Goal: Information Seeking & Learning: Learn about a topic

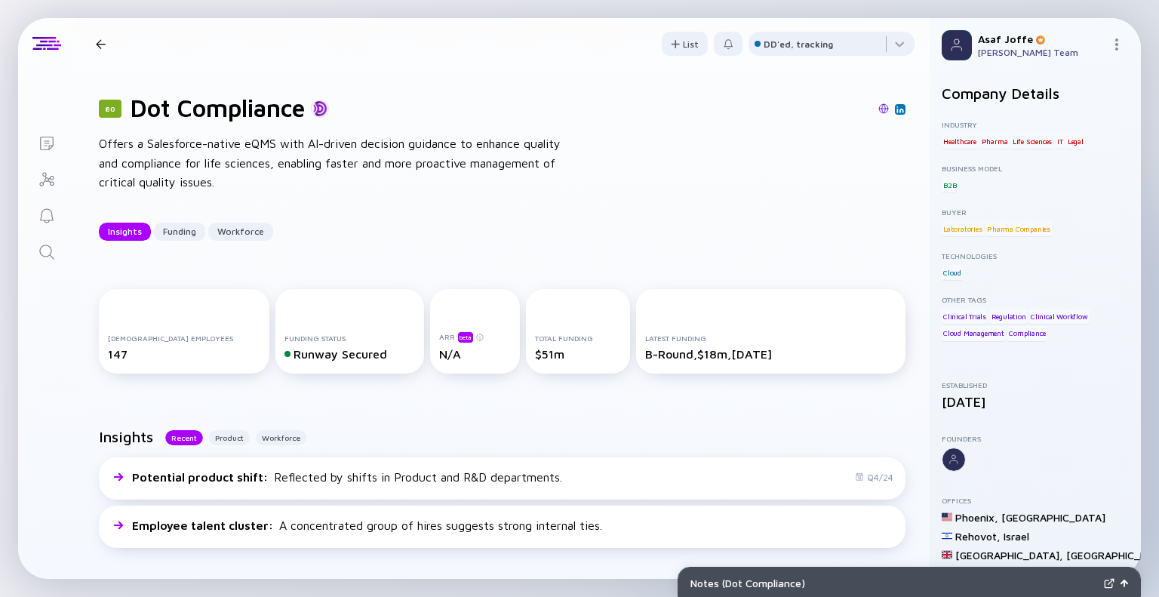
click at [40, 253] on icon "Search" at bounding box center [46, 251] width 14 height 14
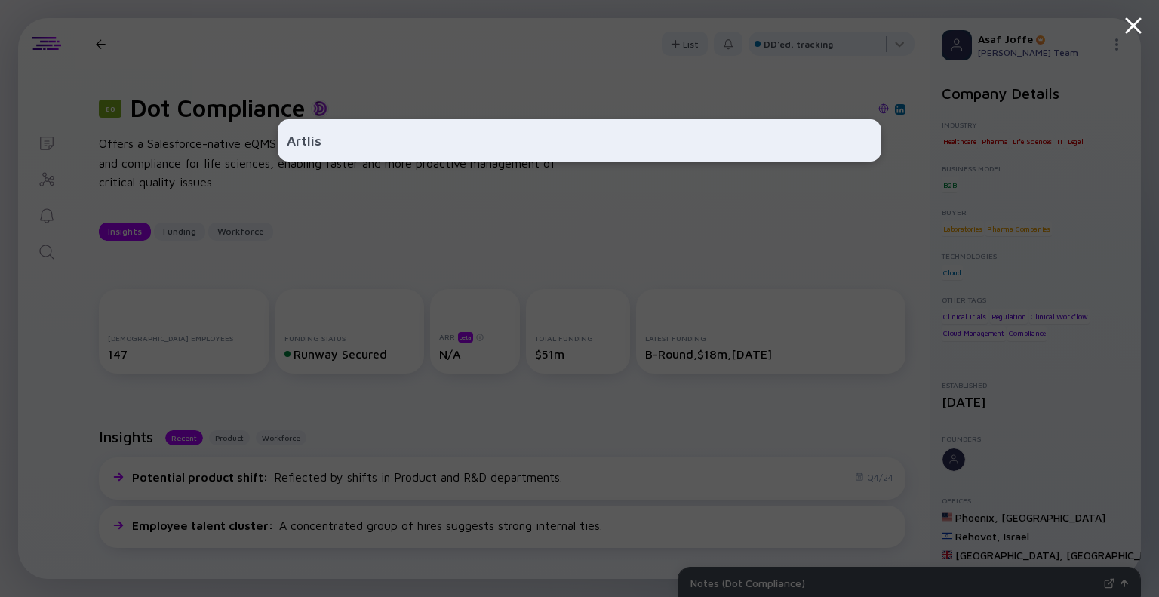
type input "Artlist"
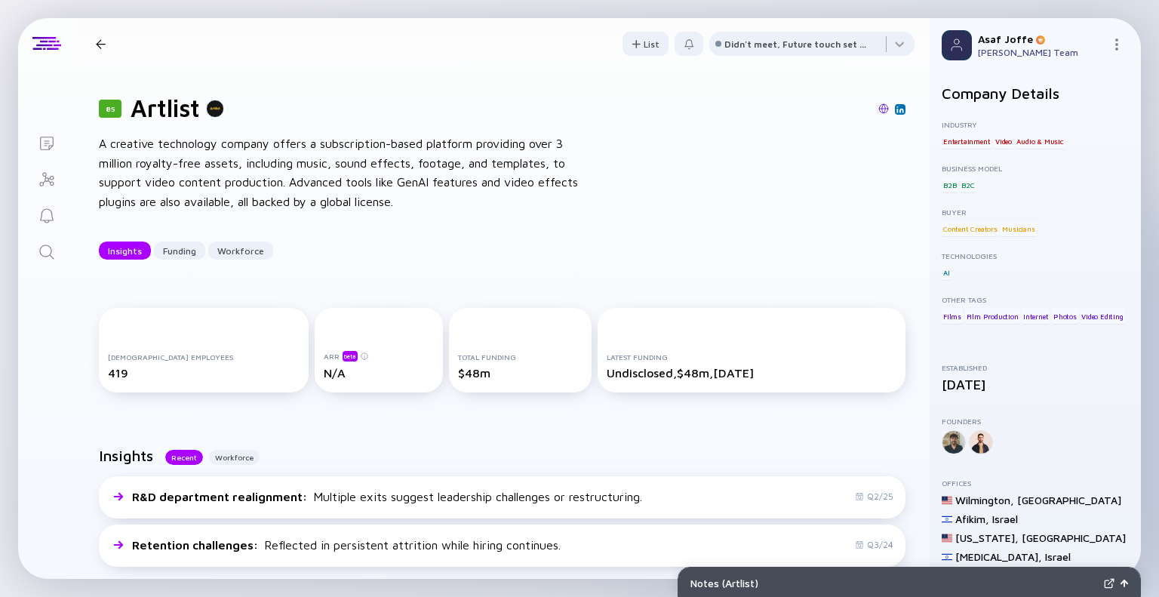
click at [878, 112] on img at bounding box center [883, 108] width 11 height 11
click at [49, 249] on icon "Search" at bounding box center [47, 252] width 18 height 18
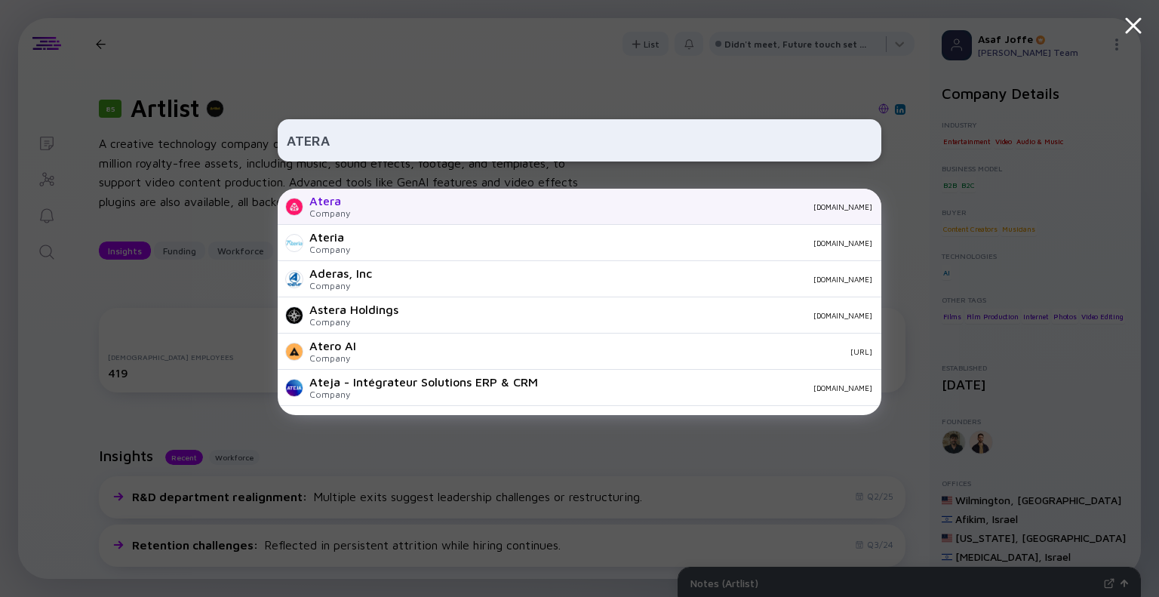
type input "ATERA"
click at [392, 205] on div "[DOMAIN_NAME]" at bounding box center [617, 206] width 510 height 9
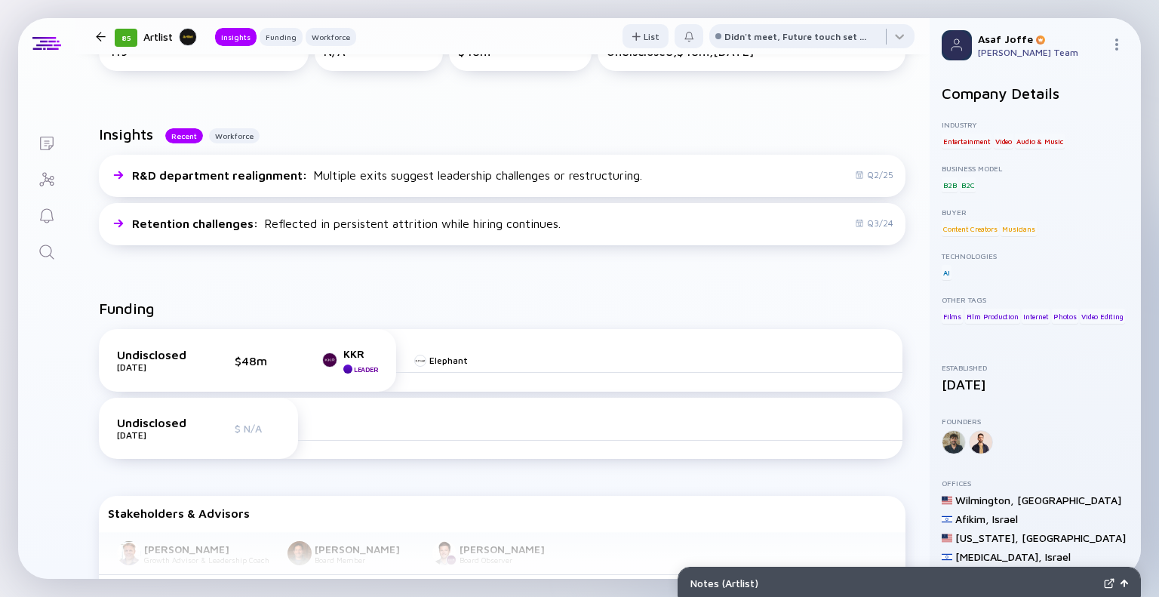
scroll to position [322, 0]
click at [43, 244] on icon "Search" at bounding box center [47, 252] width 18 height 18
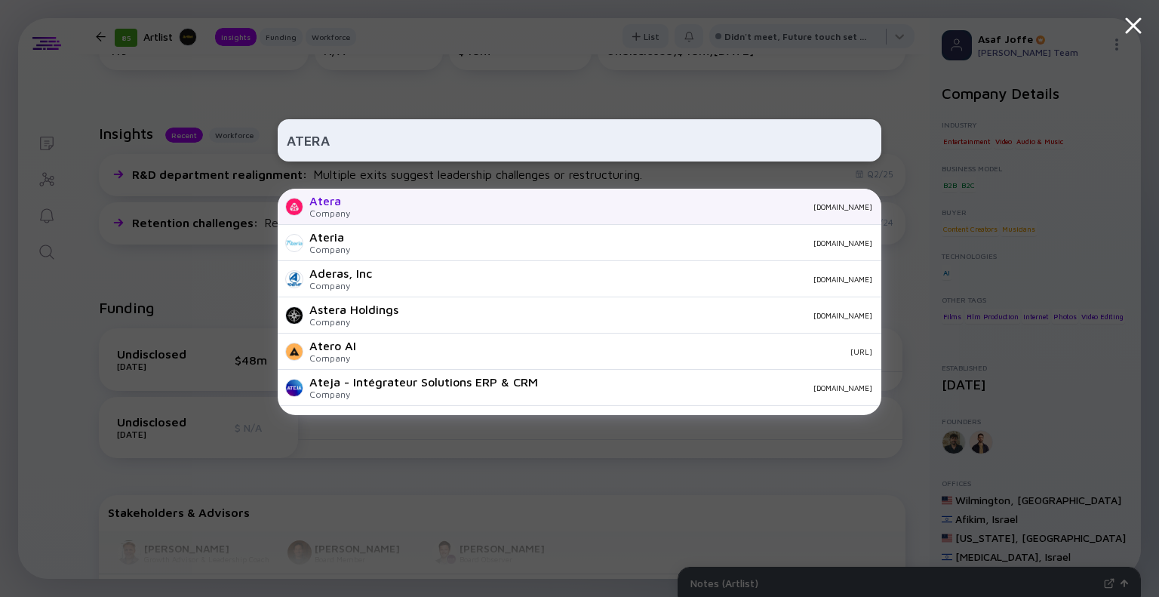
type input "ATERA"
click at [348, 212] on div "Company" at bounding box center [329, 212] width 41 height 11
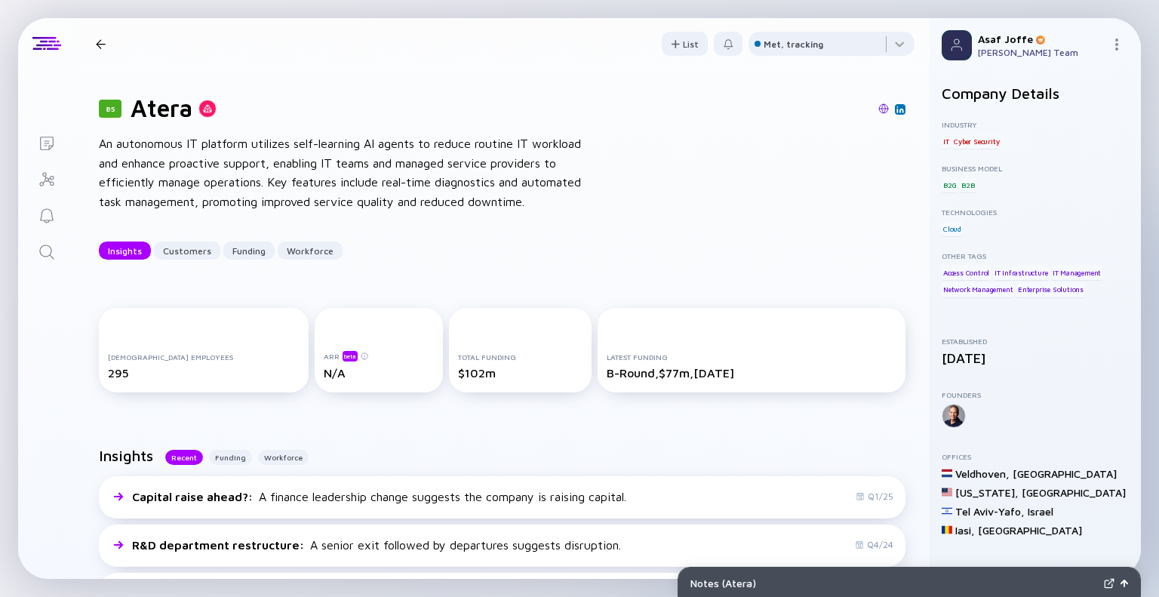
click at [878, 108] on img at bounding box center [883, 108] width 11 height 11
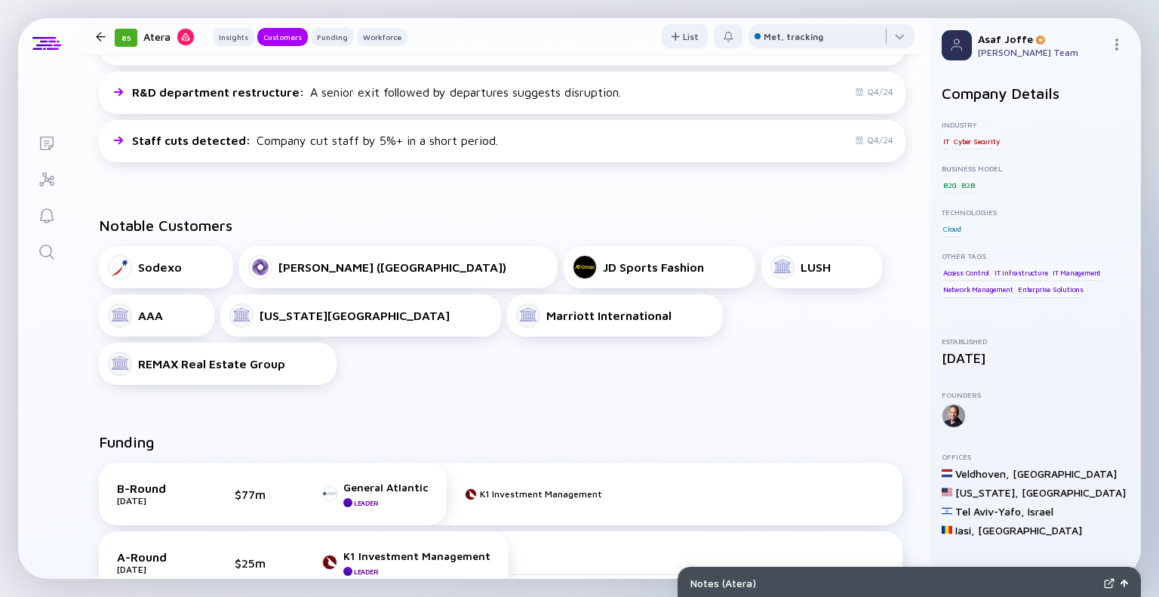
scroll to position [454, 0]
click at [42, 247] on icon "Search" at bounding box center [47, 252] width 18 height 18
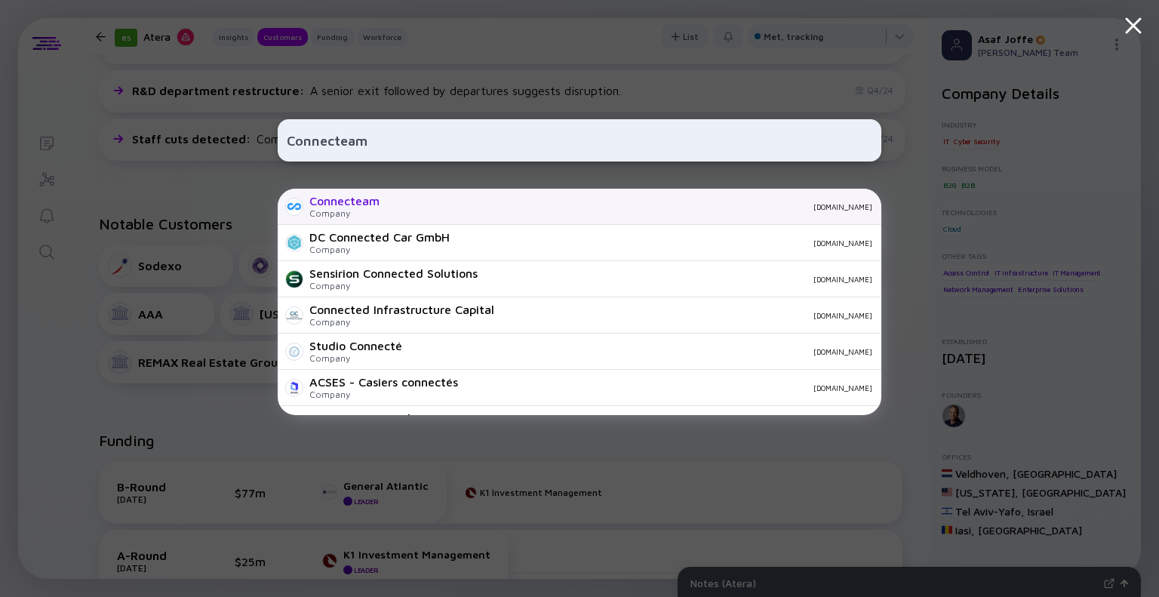
type input "Connecteam"
click at [404, 209] on div "[DOMAIN_NAME]" at bounding box center [632, 206] width 481 height 9
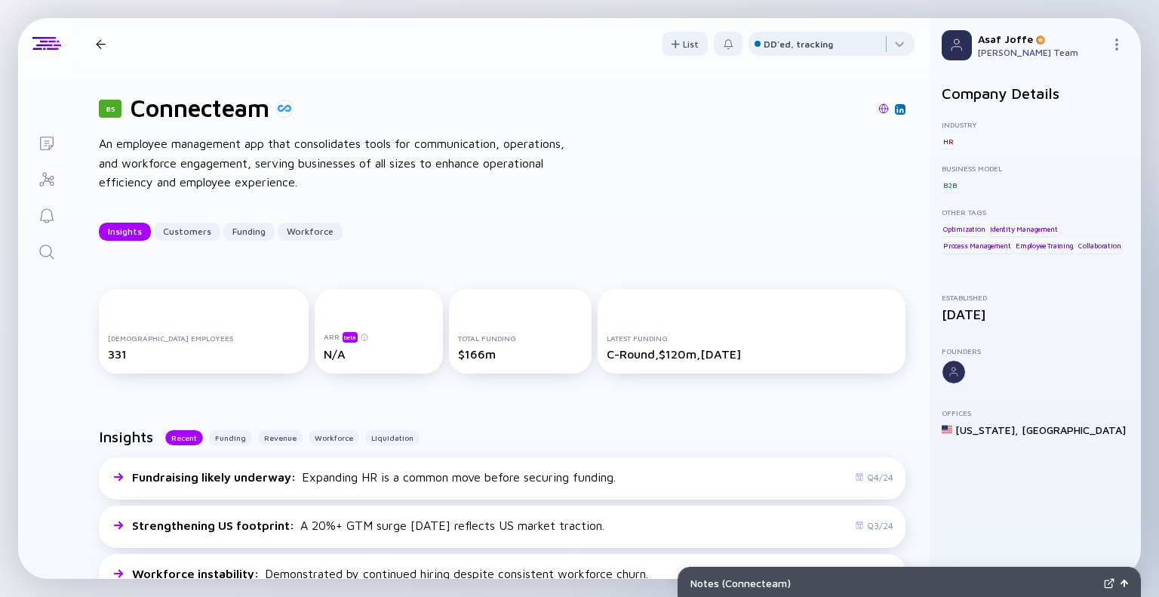
click at [878, 112] on img at bounding box center [883, 108] width 11 height 11
click at [48, 243] on icon "Search" at bounding box center [47, 252] width 18 height 18
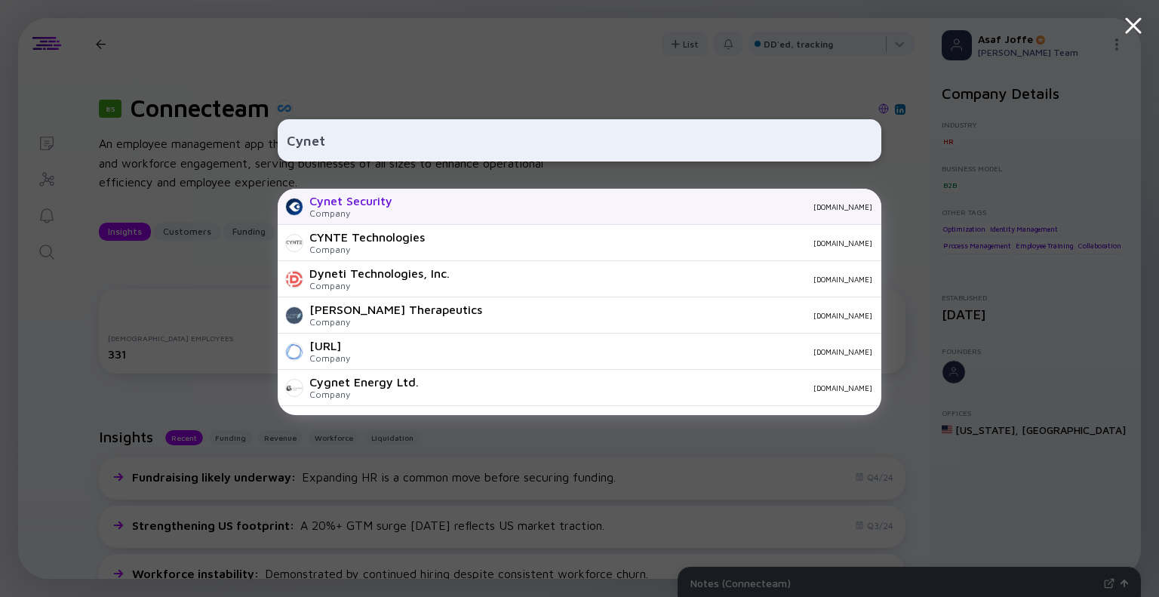
type input "Cynet"
click at [327, 213] on div "Company" at bounding box center [350, 212] width 83 height 11
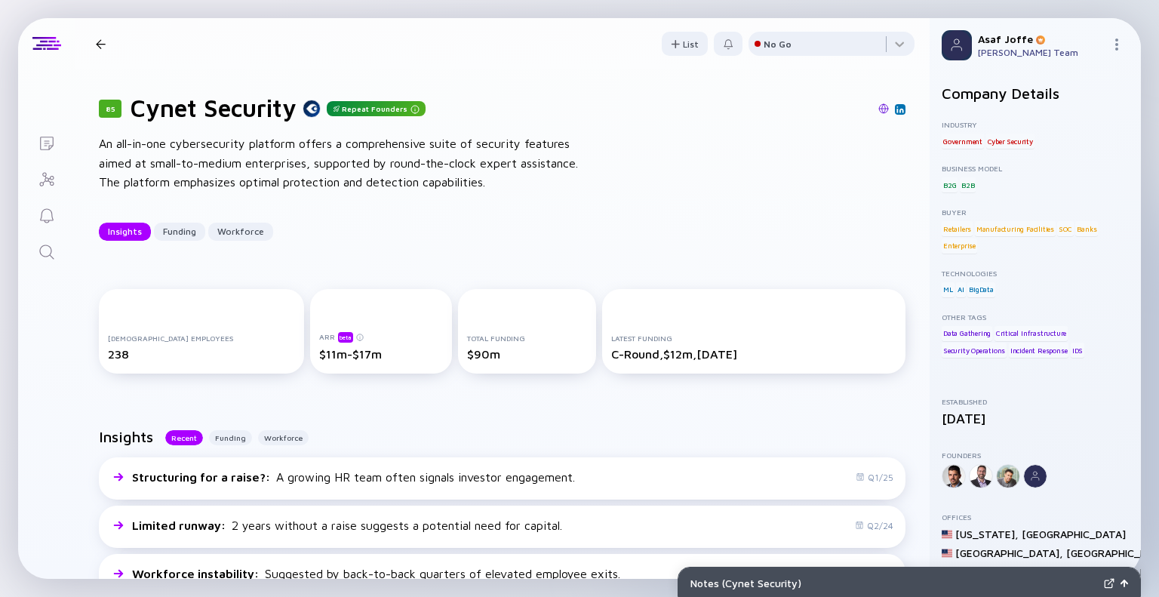
click at [878, 109] on img at bounding box center [883, 108] width 11 height 11
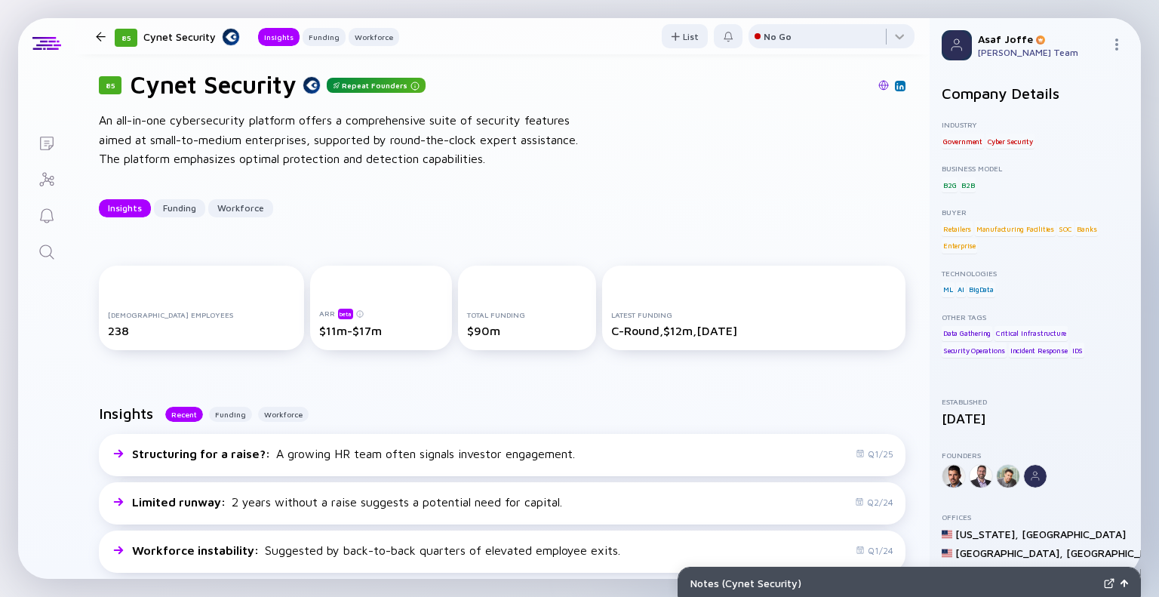
scroll to position [23, 0]
click at [51, 244] on icon "Search" at bounding box center [47, 252] width 18 height 18
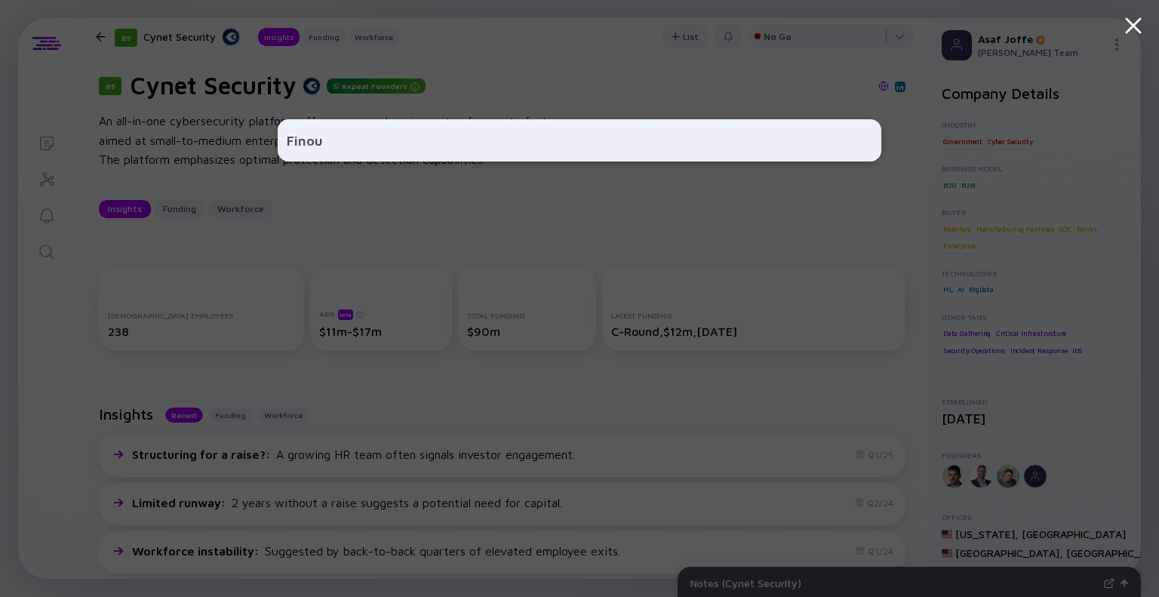
type input "Finout"
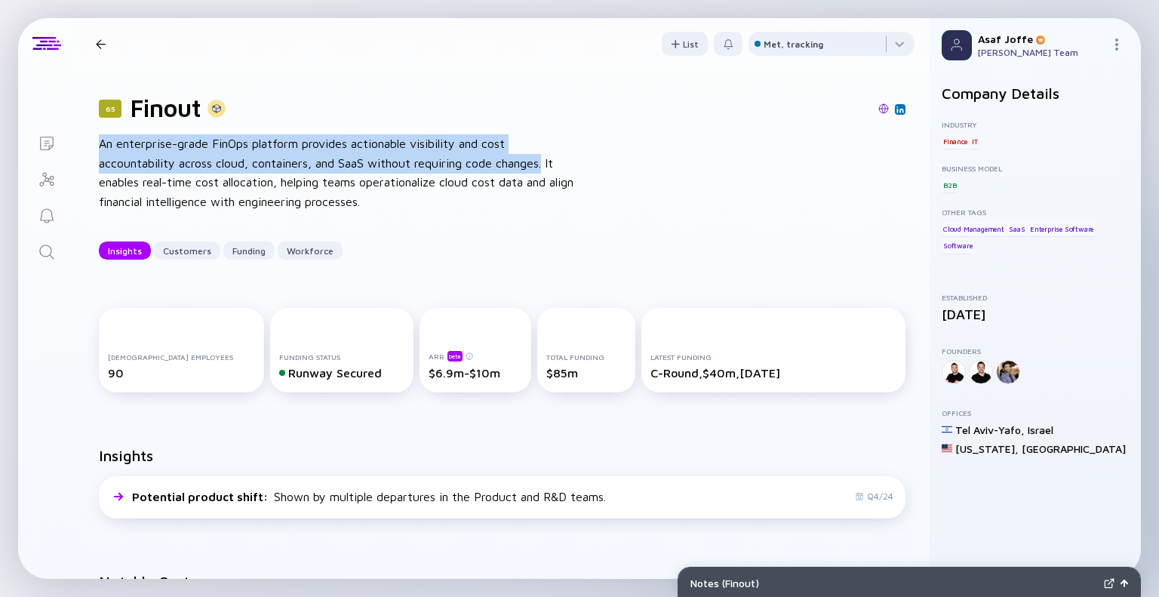
drag, startPoint x: 94, startPoint y: 141, endPoint x: 549, endPoint y: 165, distance: 456.3
click at [549, 165] on div "65 Finout An enterprise-grade FinOps platform provides actionable visibility an…" at bounding box center [502, 176] width 855 height 214
copy div "An enterprise-grade FinOps platform provides actionable visibility and cost acc…"
click at [878, 109] on img at bounding box center [883, 108] width 11 height 11
click at [38, 256] on icon "Search" at bounding box center [47, 252] width 18 height 18
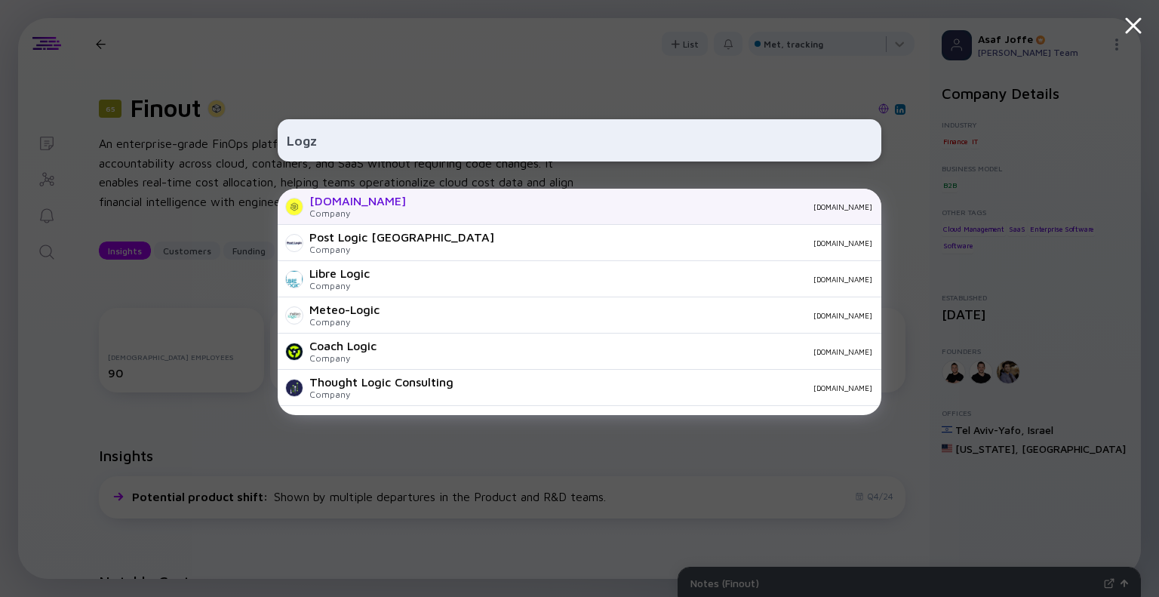
type input "Logz"
click at [318, 204] on div "[DOMAIN_NAME]" at bounding box center [357, 201] width 97 height 14
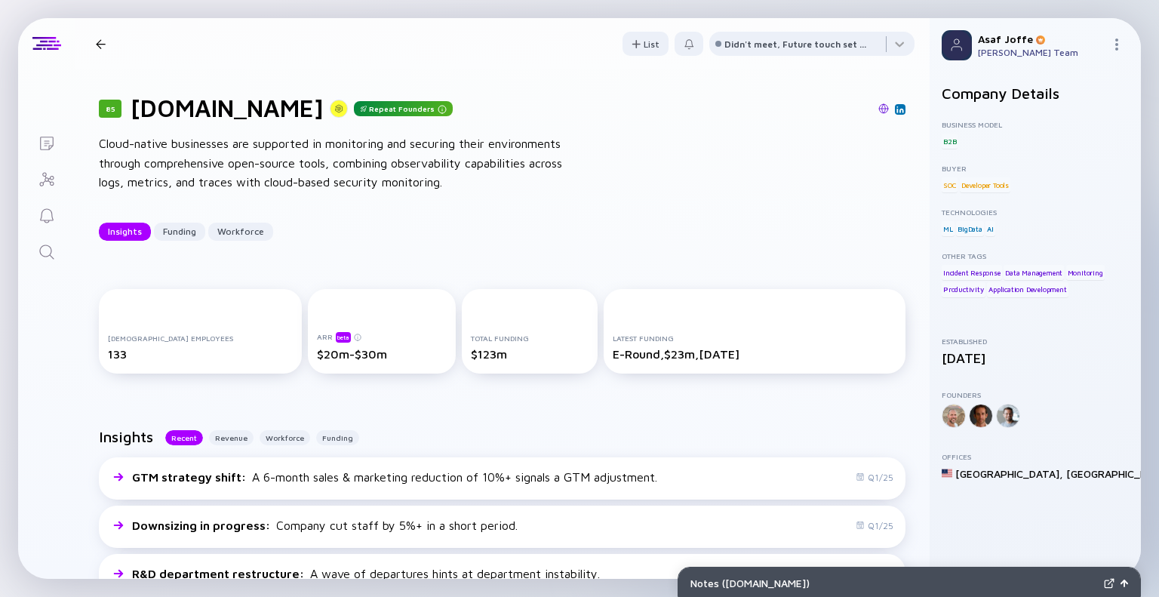
click at [878, 106] on img at bounding box center [883, 108] width 11 height 11
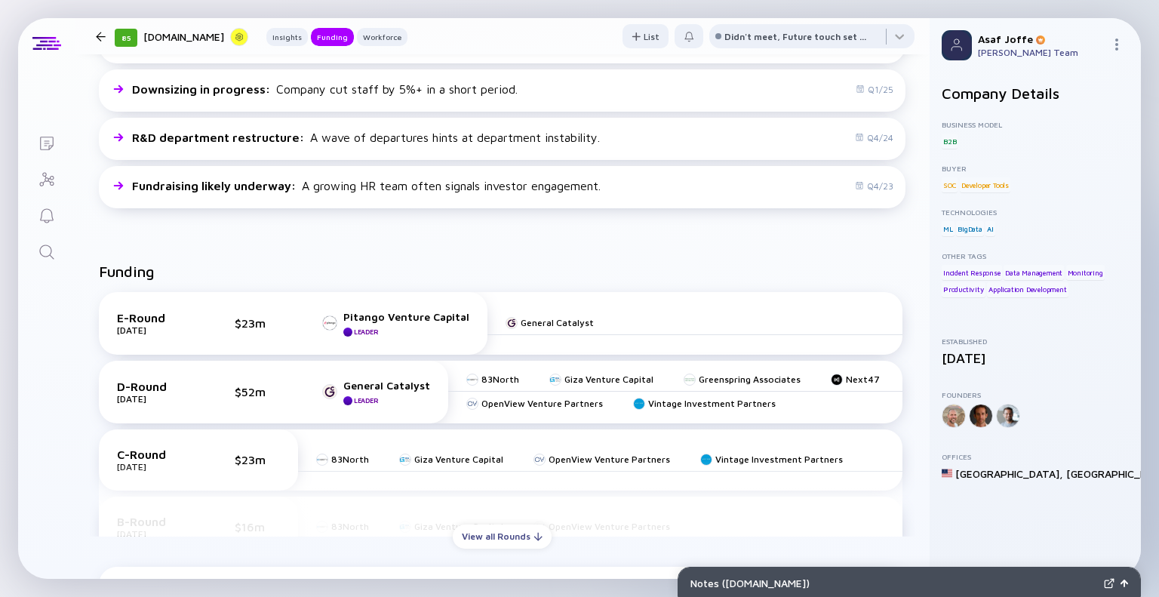
scroll to position [437, 0]
click at [475, 535] on div "View all Rounds" at bounding box center [502, 535] width 99 height 23
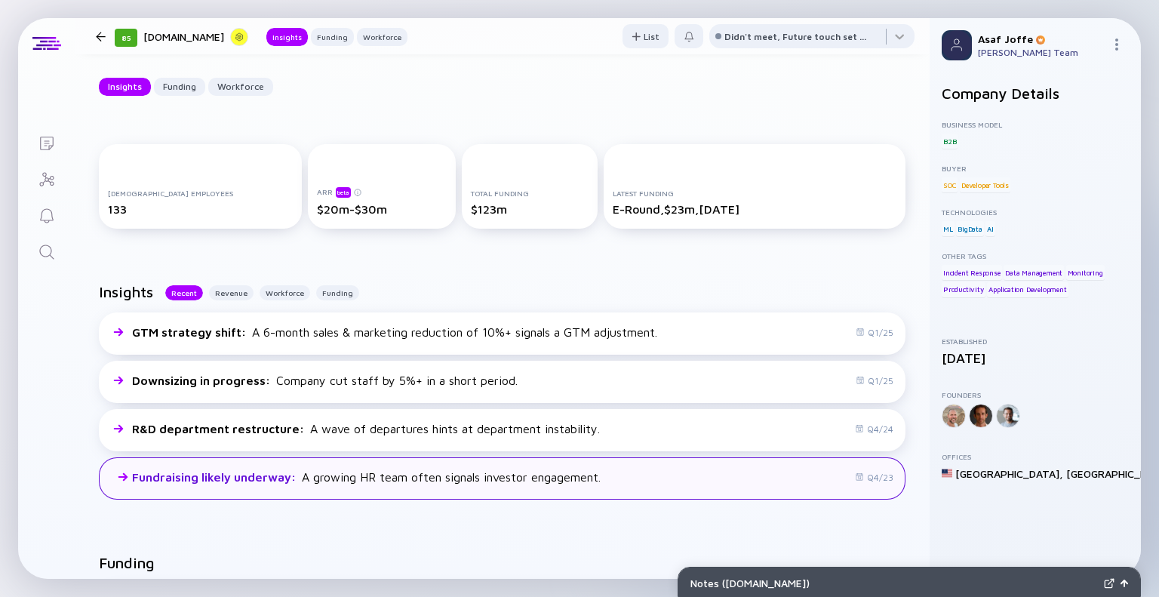
scroll to position [0, 0]
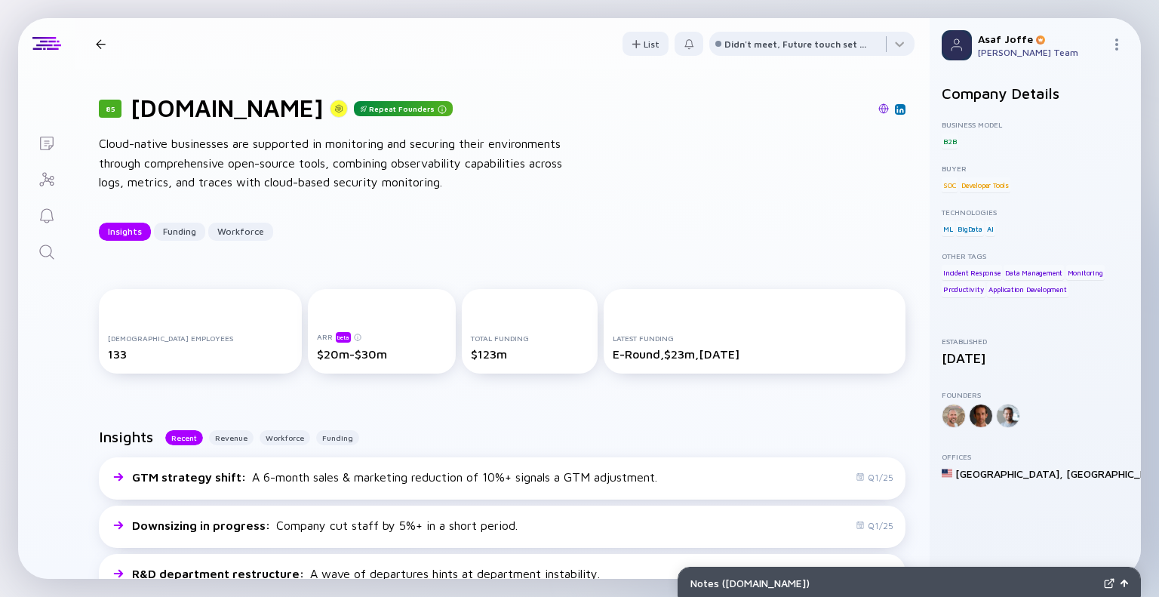
click at [53, 247] on icon "Search" at bounding box center [47, 252] width 18 height 18
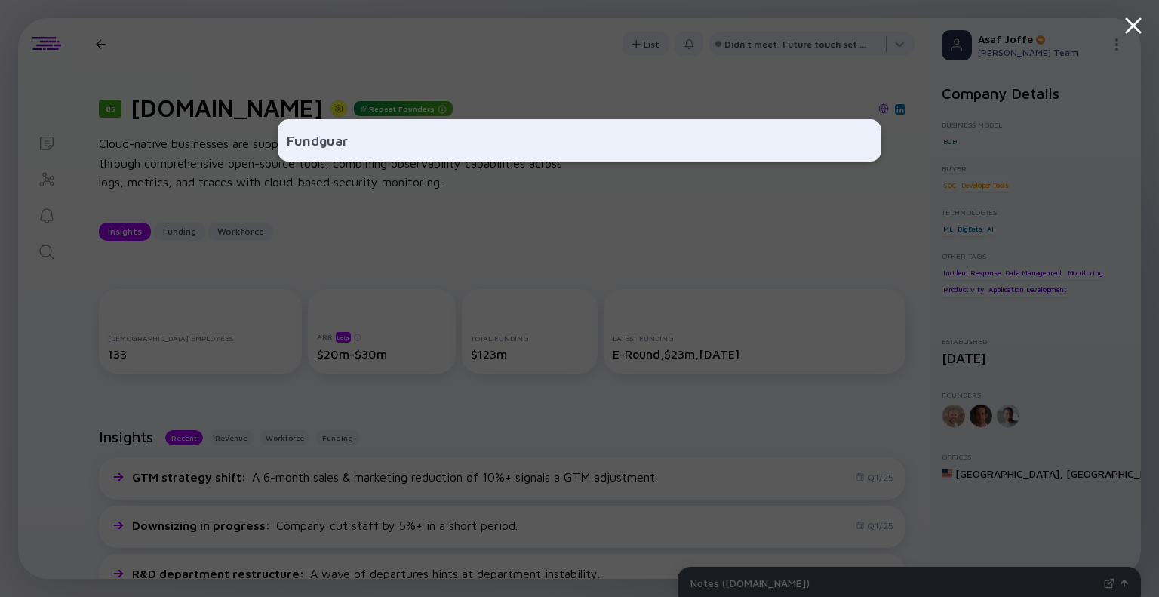
type input "Fundguard"
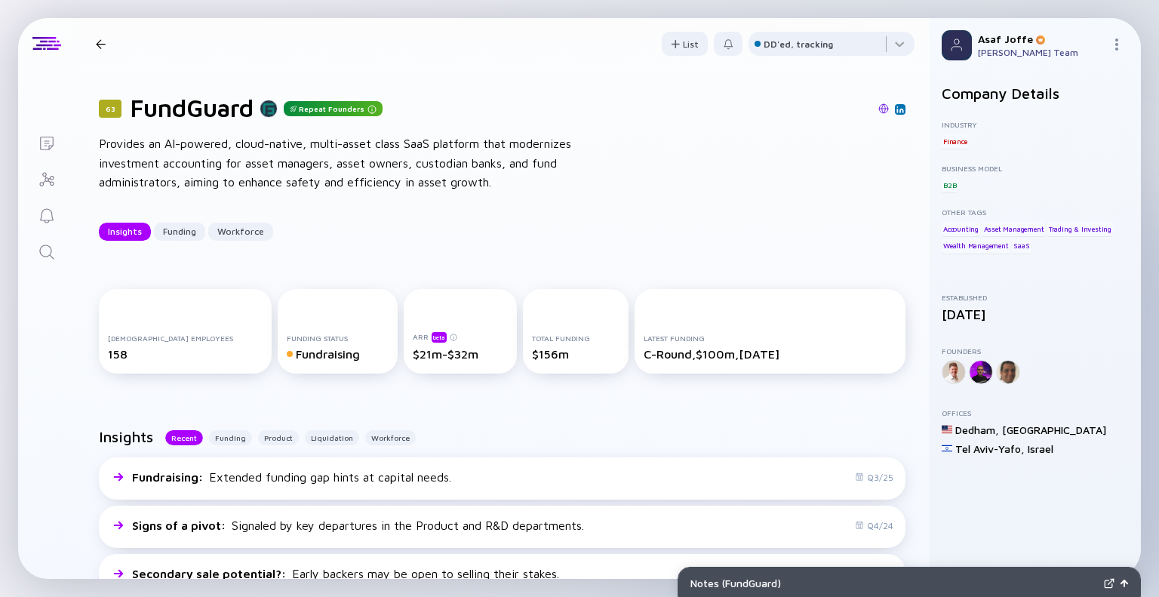
click at [878, 112] on img at bounding box center [883, 108] width 11 height 11
click at [57, 260] on link "Search" at bounding box center [46, 250] width 57 height 36
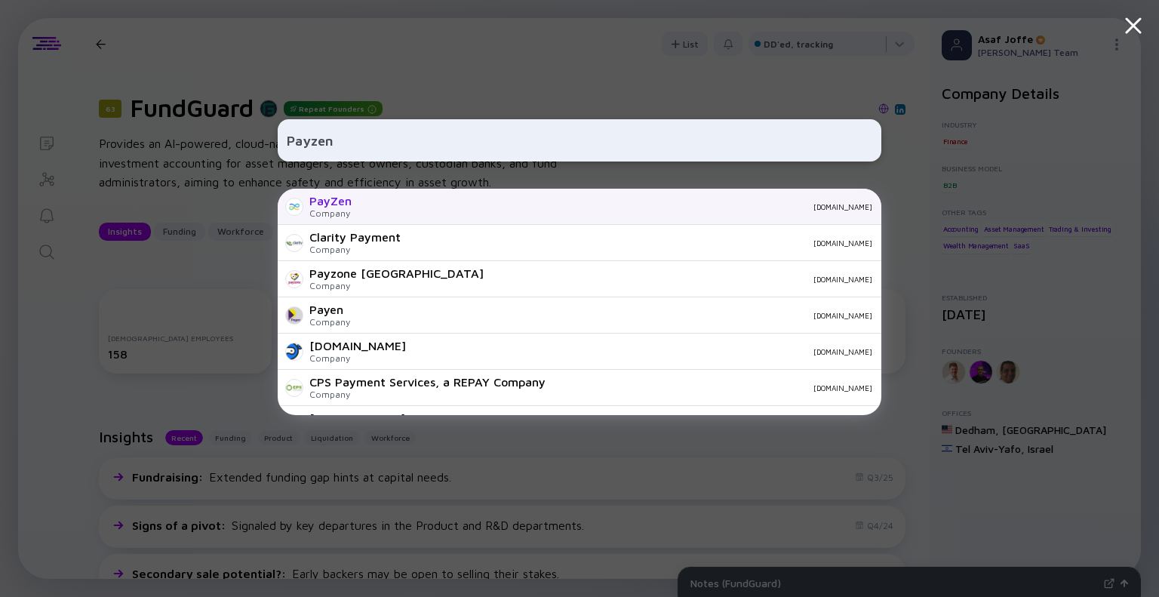
type input "Payzen"
click at [435, 217] on div "PayZen Company [DOMAIN_NAME]" at bounding box center [580, 207] width 604 height 36
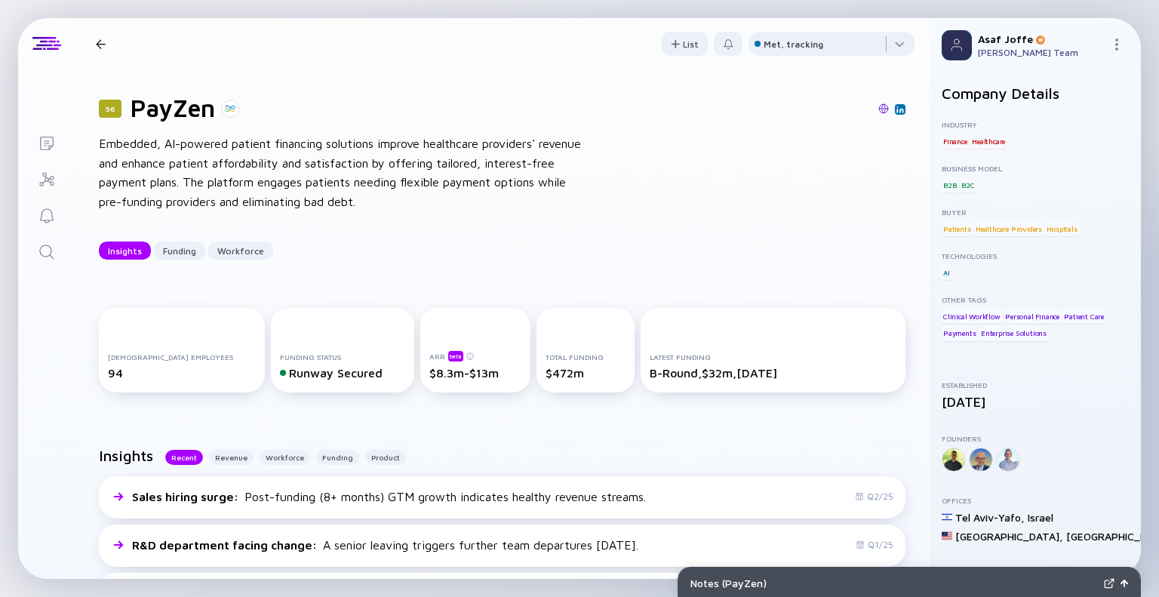
click at [878, 108] on img at bounding box center [883, 108] width 11 height 11
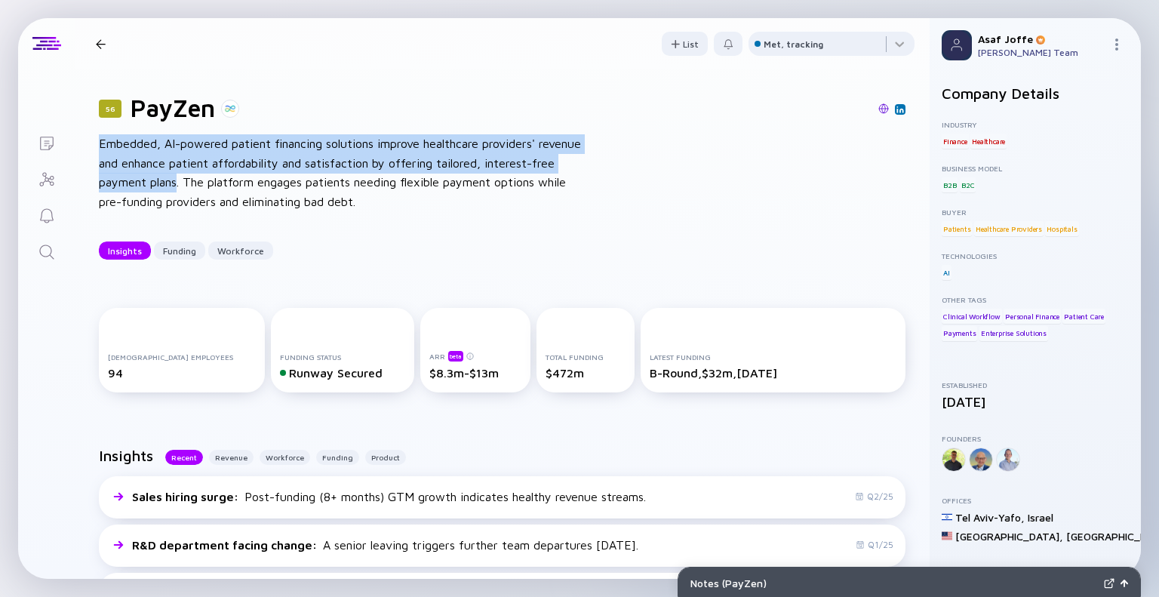
drag, startPoint x: 97, startPoint y: 141, endPoint x: 203, endPoint y: 177, distance: 112.1
click at [203, 177] on div "56 PayZen Embedded, AI-powered patient financing solutions improve healthcare p…" at bounding box center [502, 176] width 855 height 214
copy div "Embedded, AI-powered patient financing solutions improve healthcare providers' …"
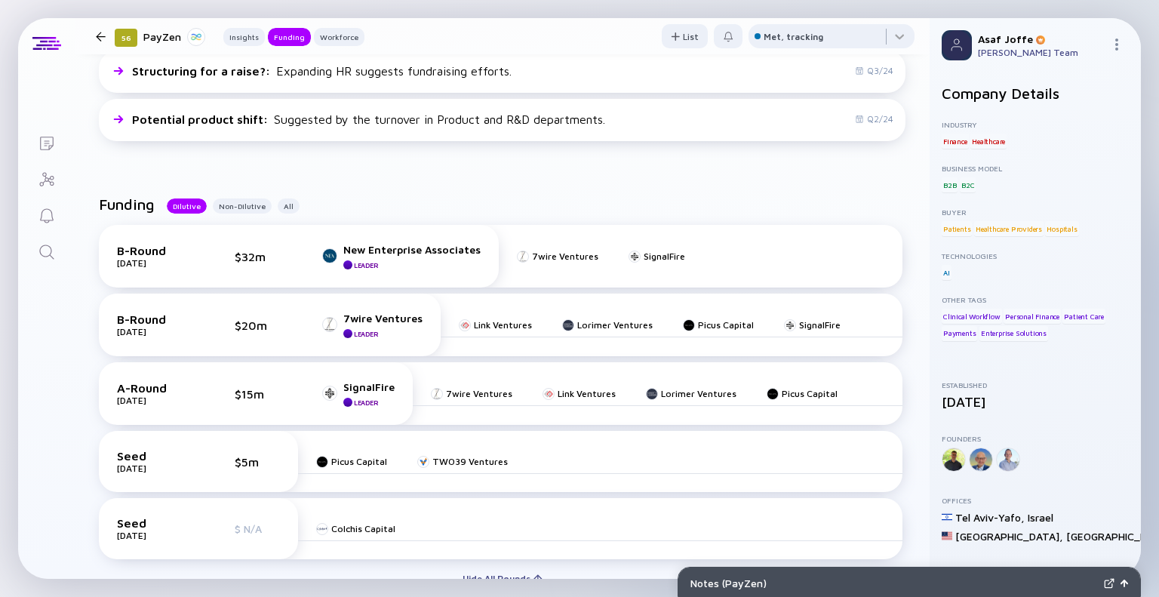
scroll to position [631, 0]
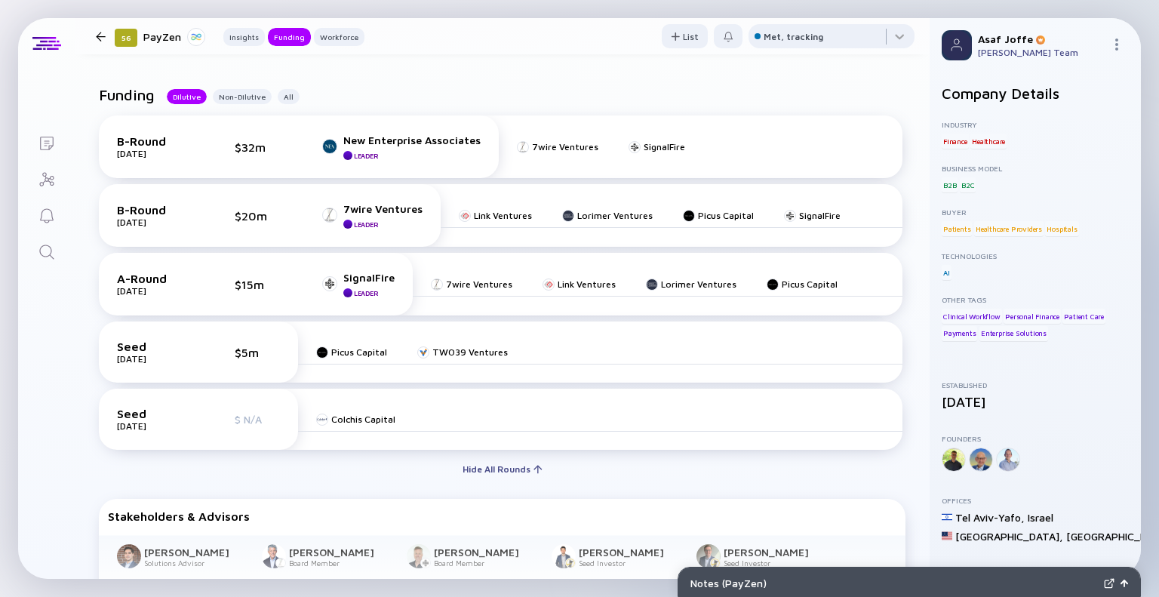
click at [45, 259] on icon "Search" at bounding box center [47, 252] width 18 height 18
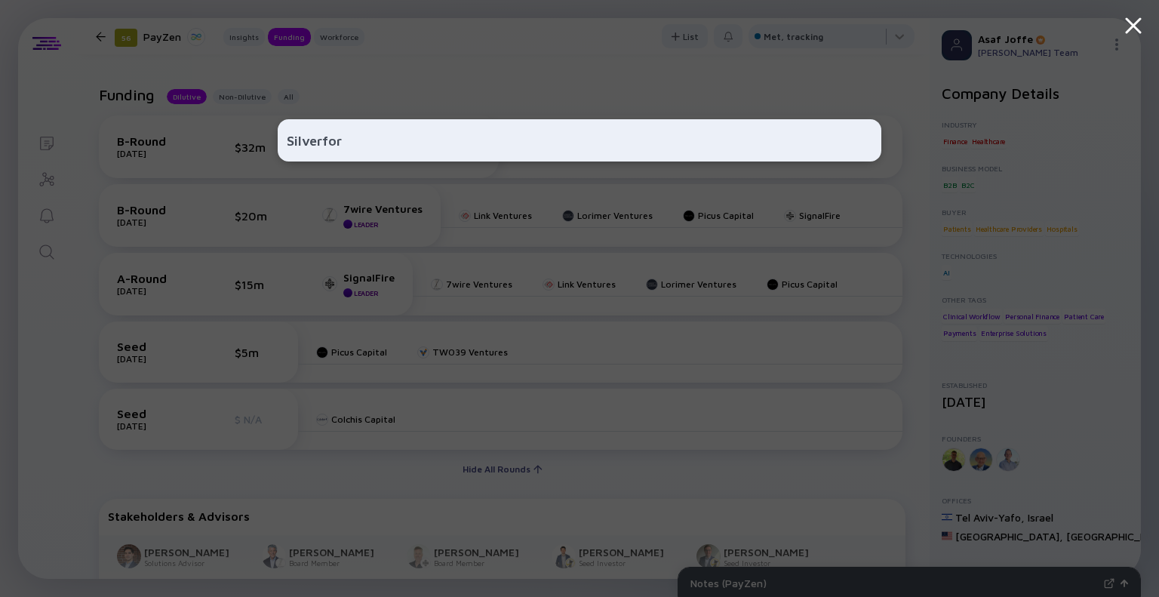
type input "Silverfort"
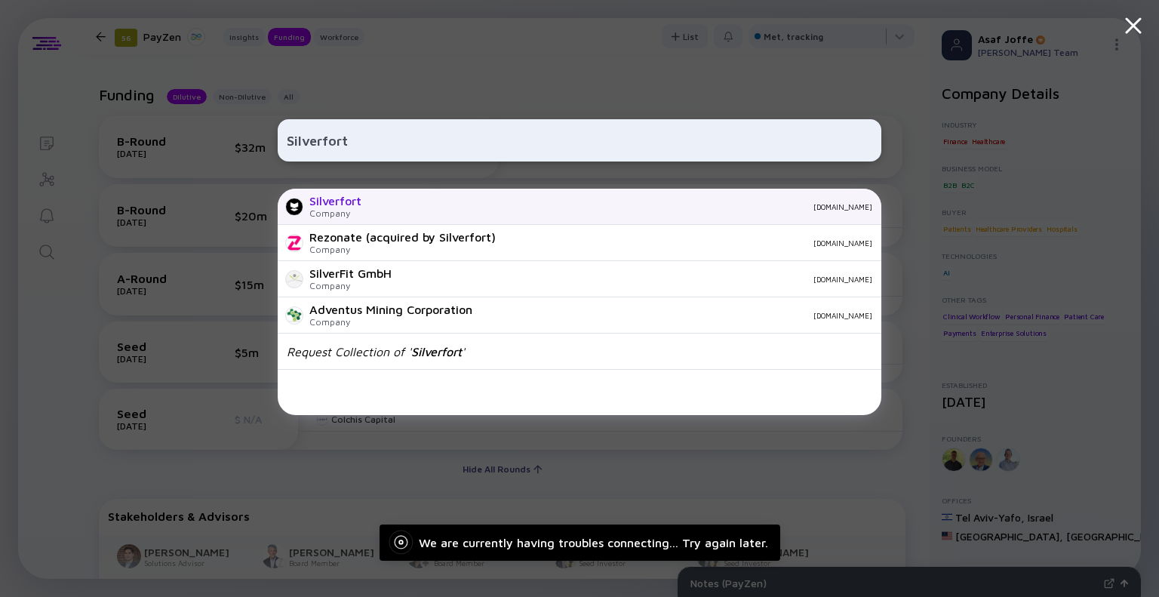
click at [380, 210] on div "[DOMAIN_NAME]" at bounding box center [622, 206] width 499 height 9
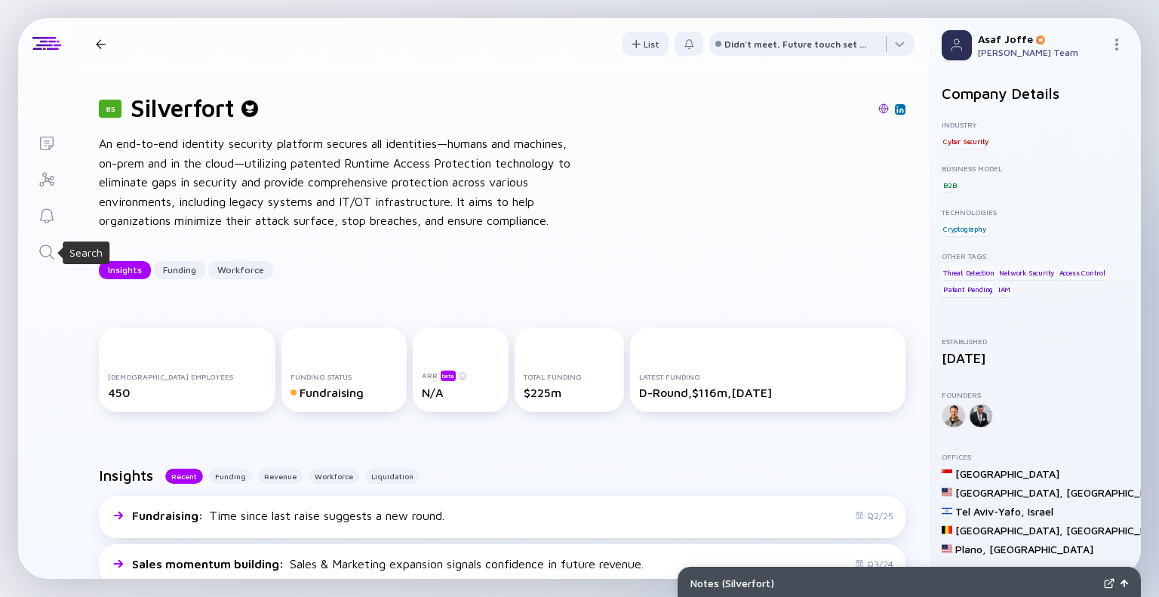
click at [39, 259] on icon "Search" at bounding box center [47, 252] width 18 height 18
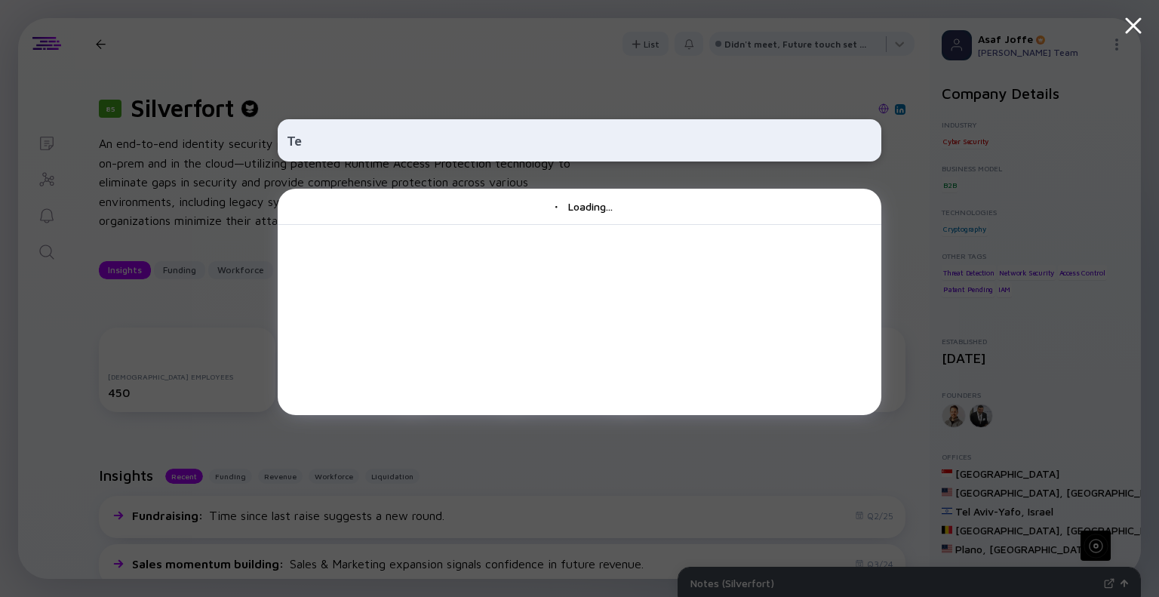
type input "T"
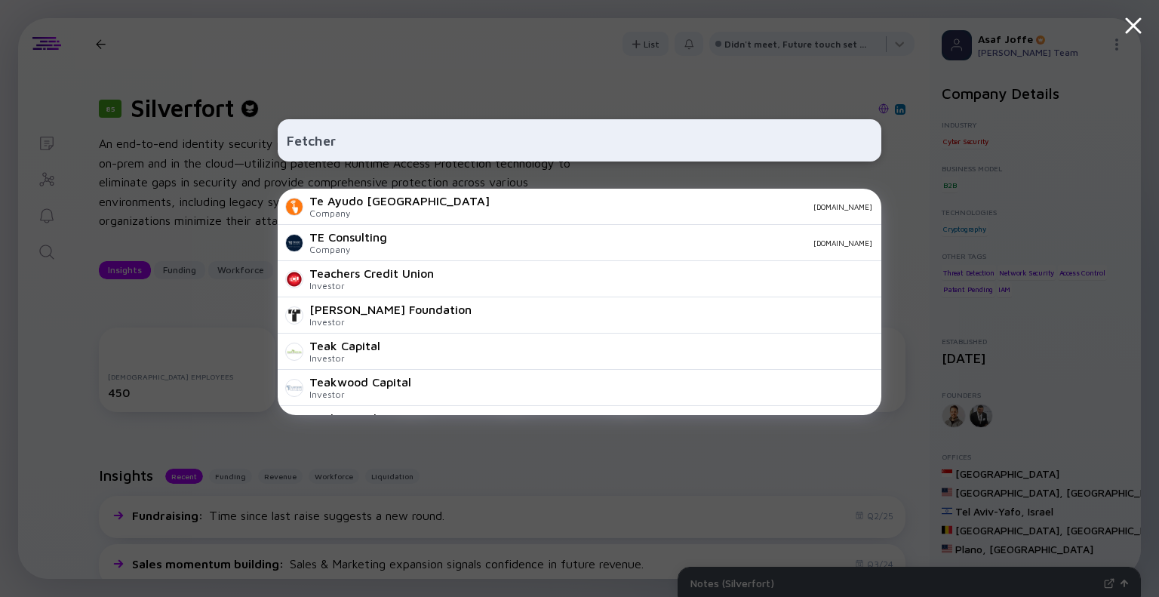
type input "Fetcherr"
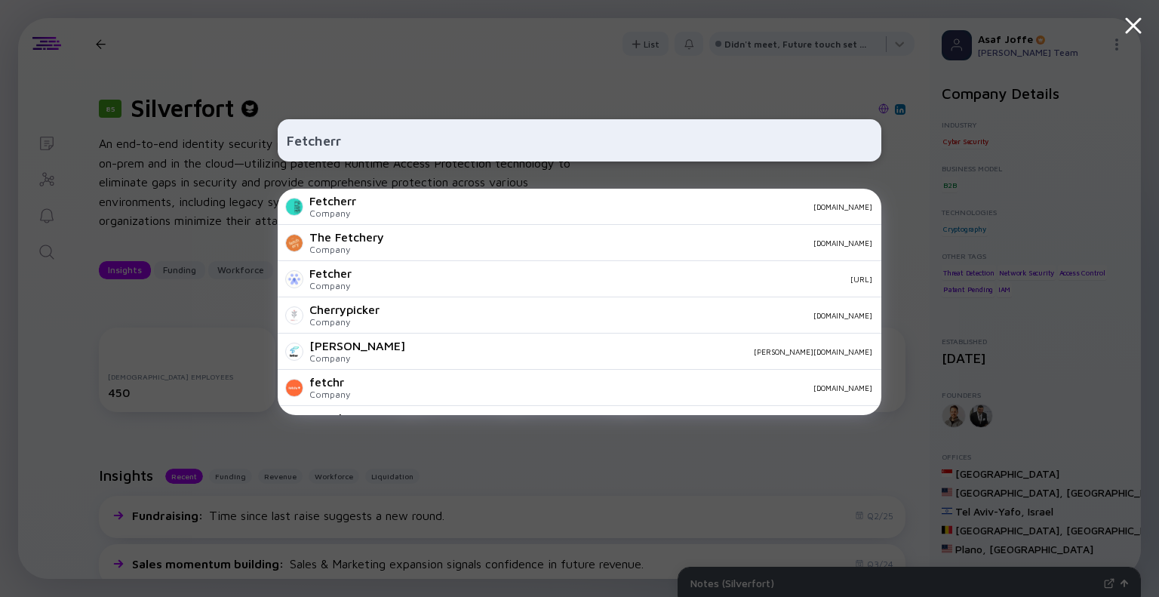
click at [367, 209] on div "Fetcherr Company [DOMAIN_NAME]" at bounding box center [580, 207] width 604 height 36
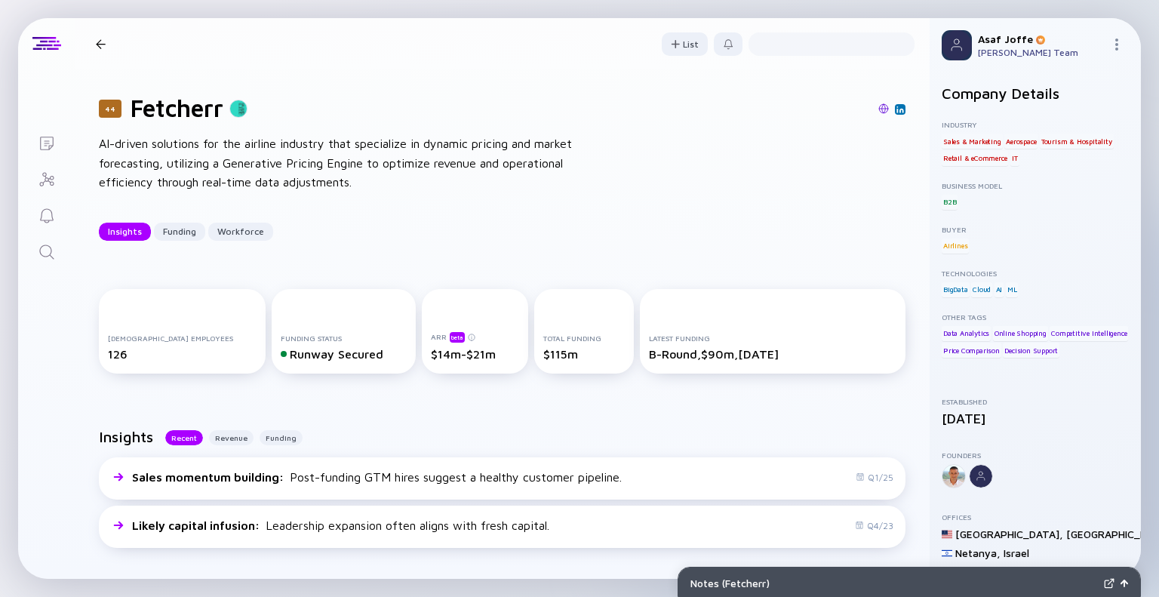
click at [878, 112] on img at bounding box center [883, 108] width 11 height 11
click at [51, 255] on icon "Search" at bounding box center [47, 252] width 18 height 18
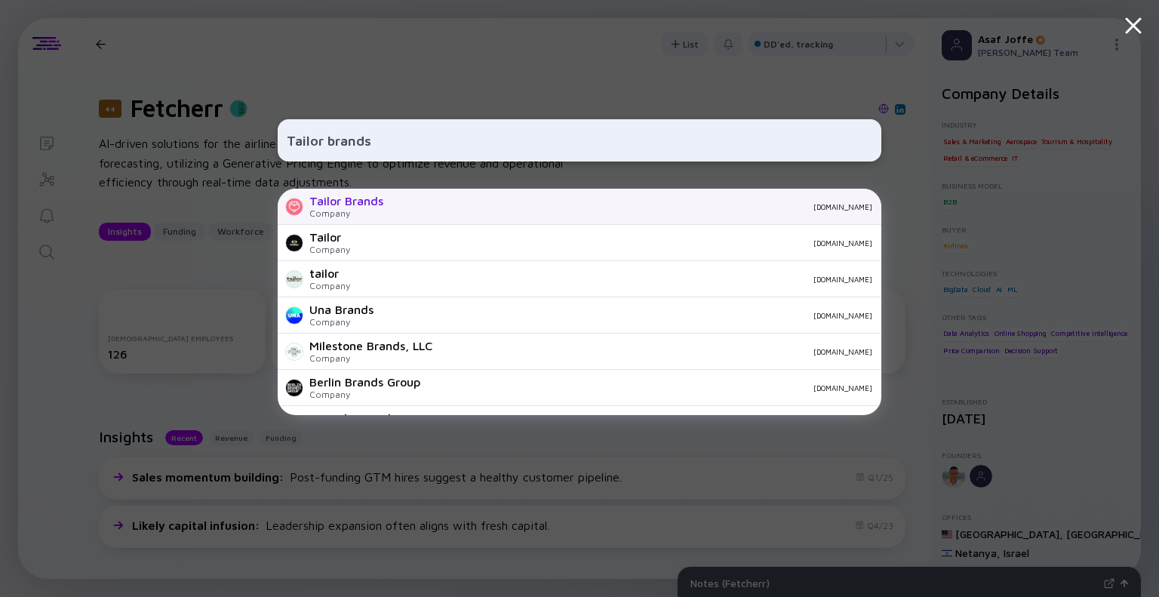
type input "Tailor brands"
click at [333, 197] on div "Tailor Brands" at bounding box center [346, 201] width 74 height 14
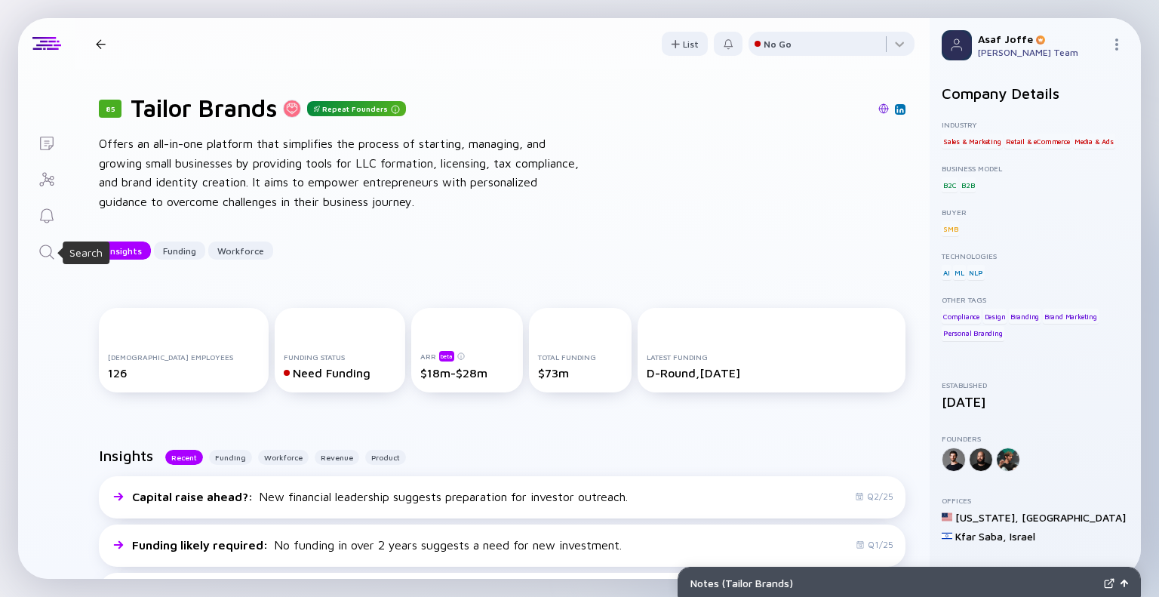
click at [41, 243] on icon "Search" at bounding box center [47, 252] width 18 height 18
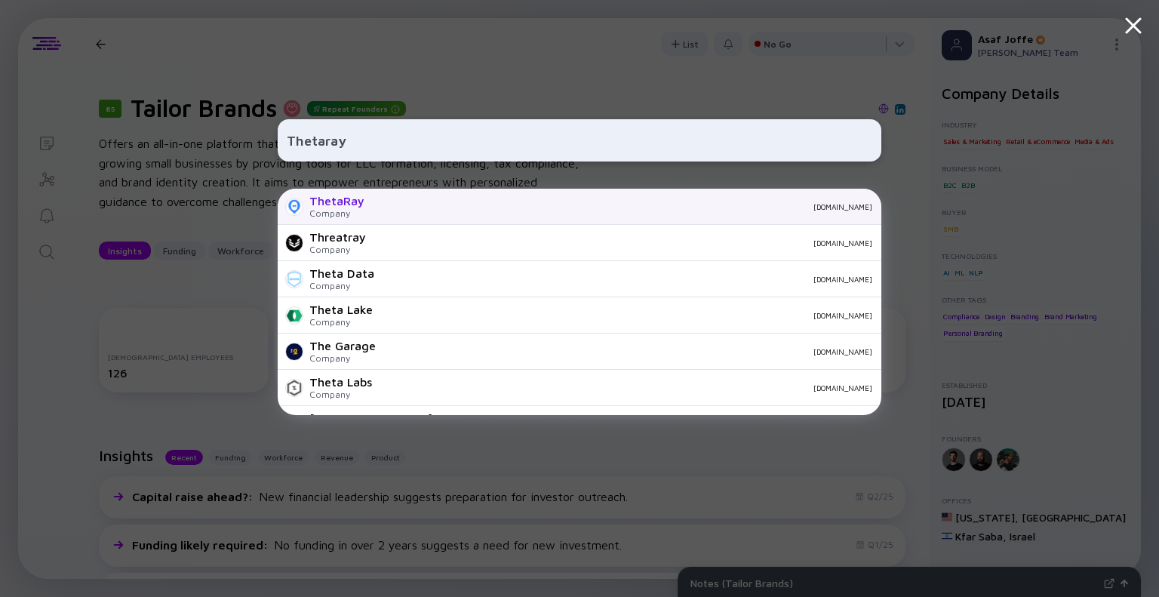
type input "Thetaray"
click at [346, 213] on div "Company" at bounding box center [336, 212] width 55 height 11
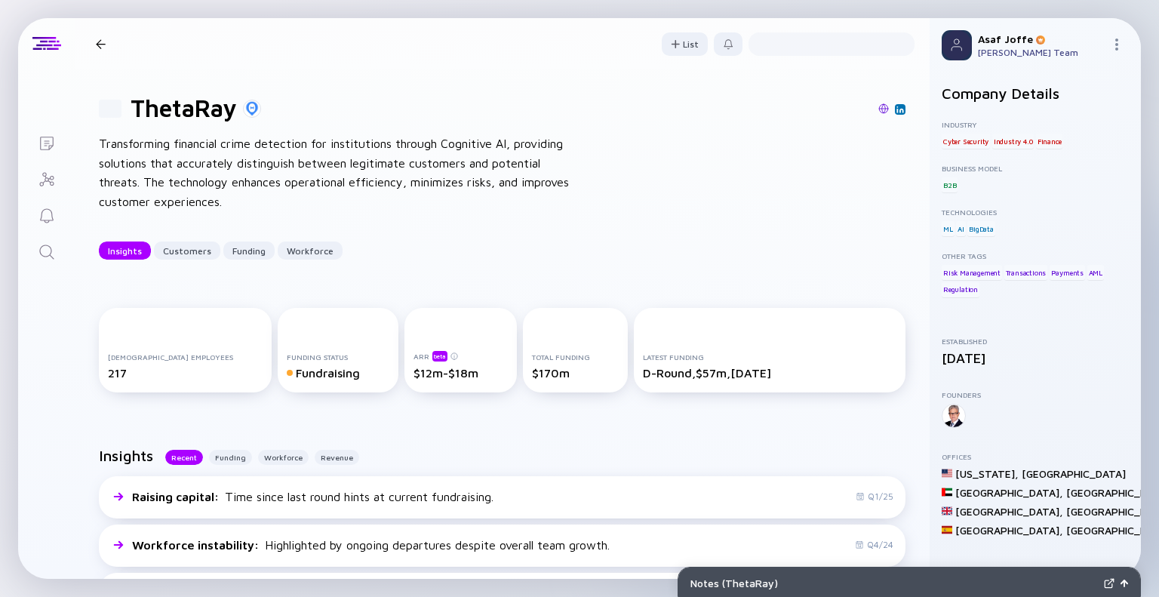
click at [878, 106] on img at bounding box center [883, 108] width 11 height 11
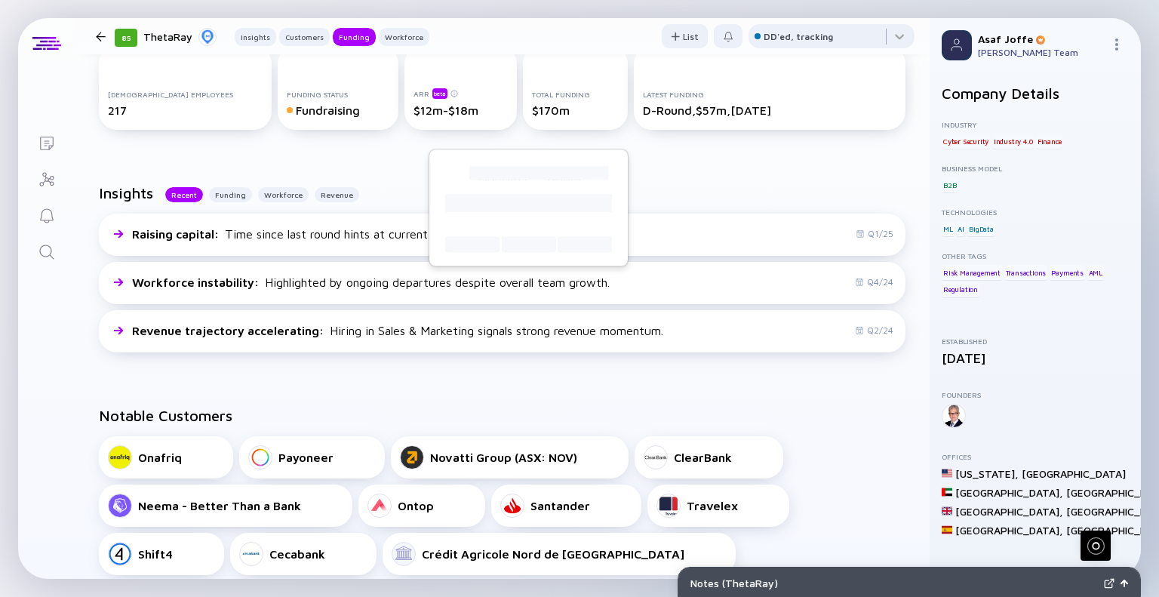
scroll to position [603, 0]
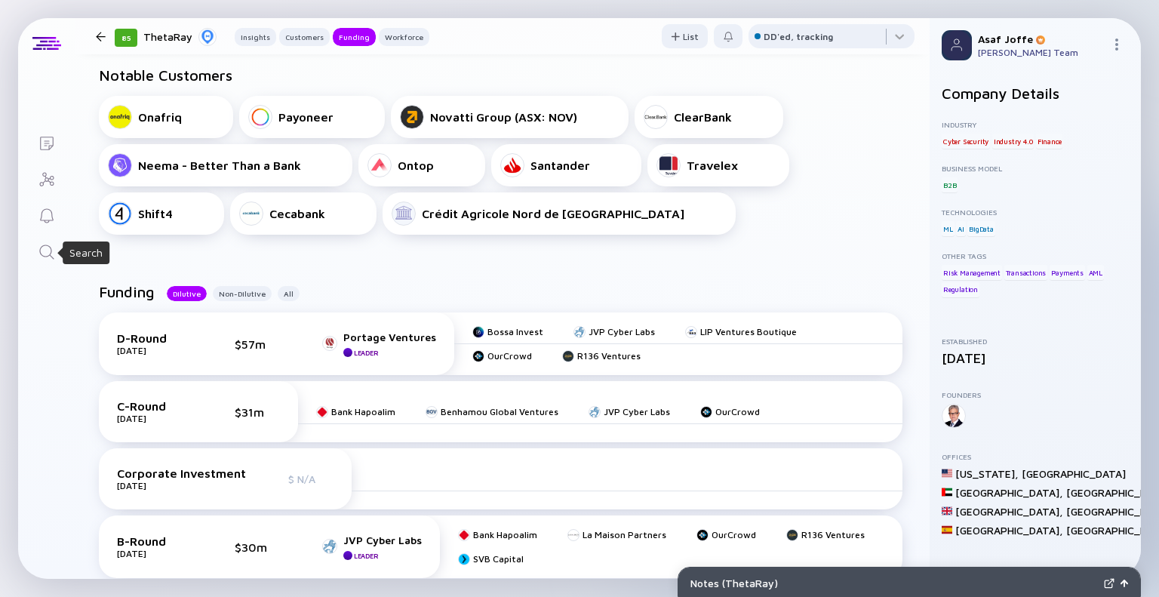
click at [54, 251] on icon "Search" at bounding box center [47, 252] width 18 height 18
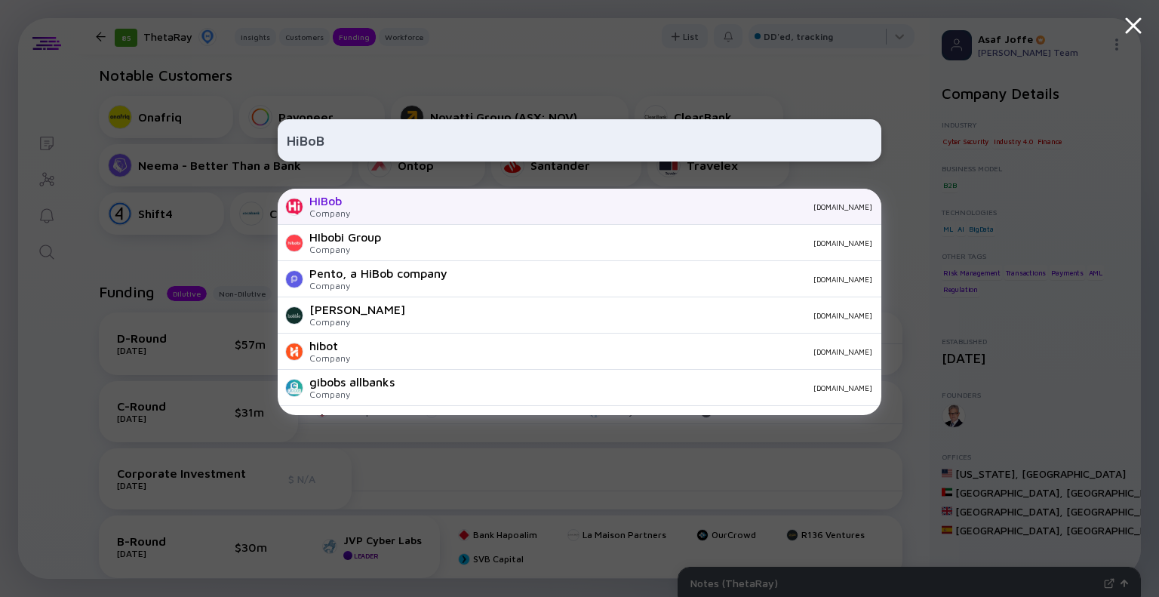
type input "HiBoB"
click at [349, 202] on div "HiBob Company [DOMAIN_NAME]" at bounding box center [580, 207] width 604 height 36
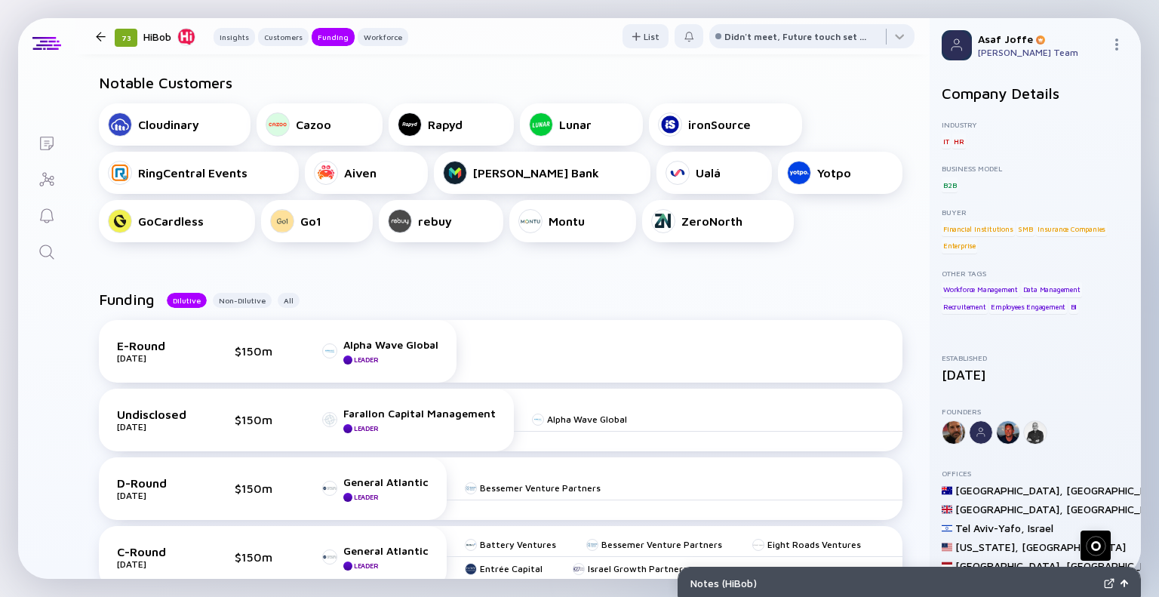
scroll to position [625, 0]
click at [518, 296] on div "Funding Dilutive Non-Dilutive All" at bounding box center [502, 304] width 806 height 29
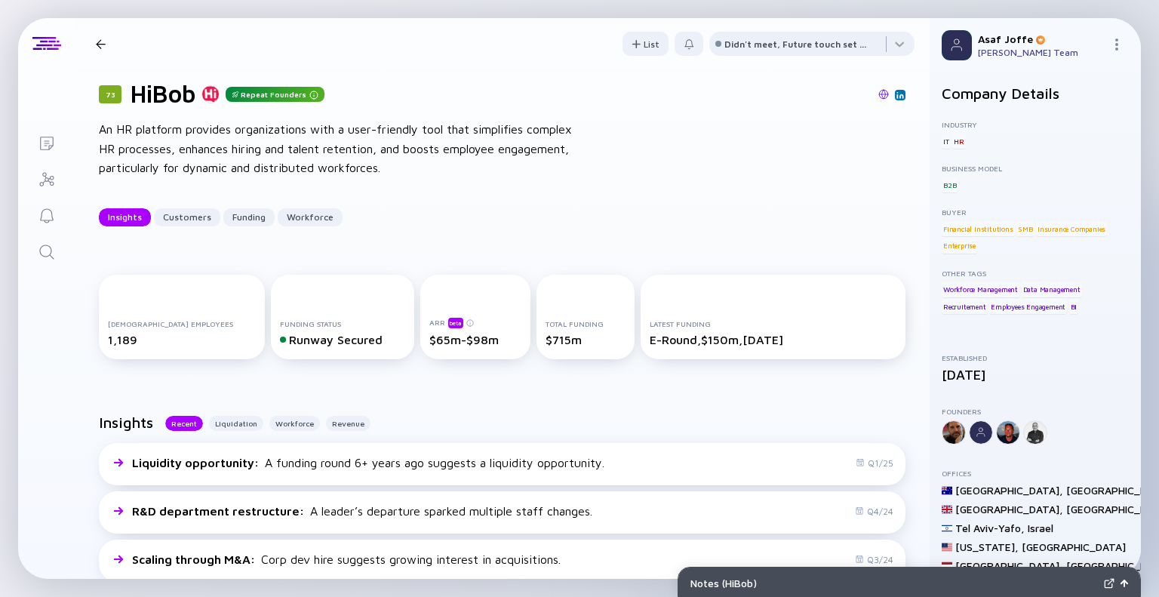
scroll to position [0, 0]
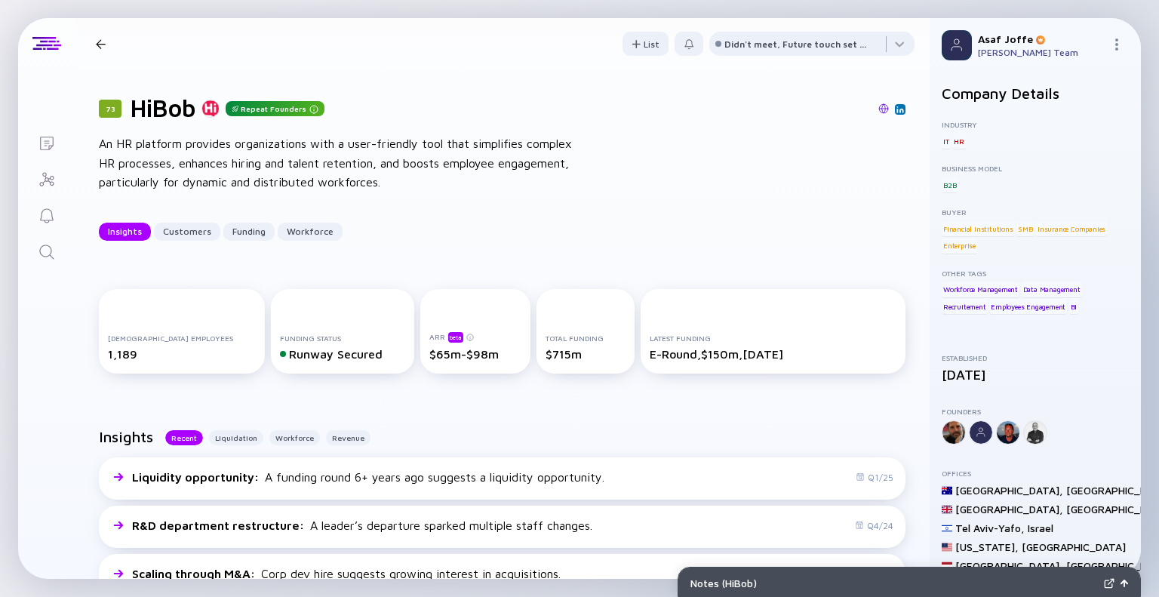
click at [51, 255] on icon "Search" at bounding box center [47, 252] width 18 height 18
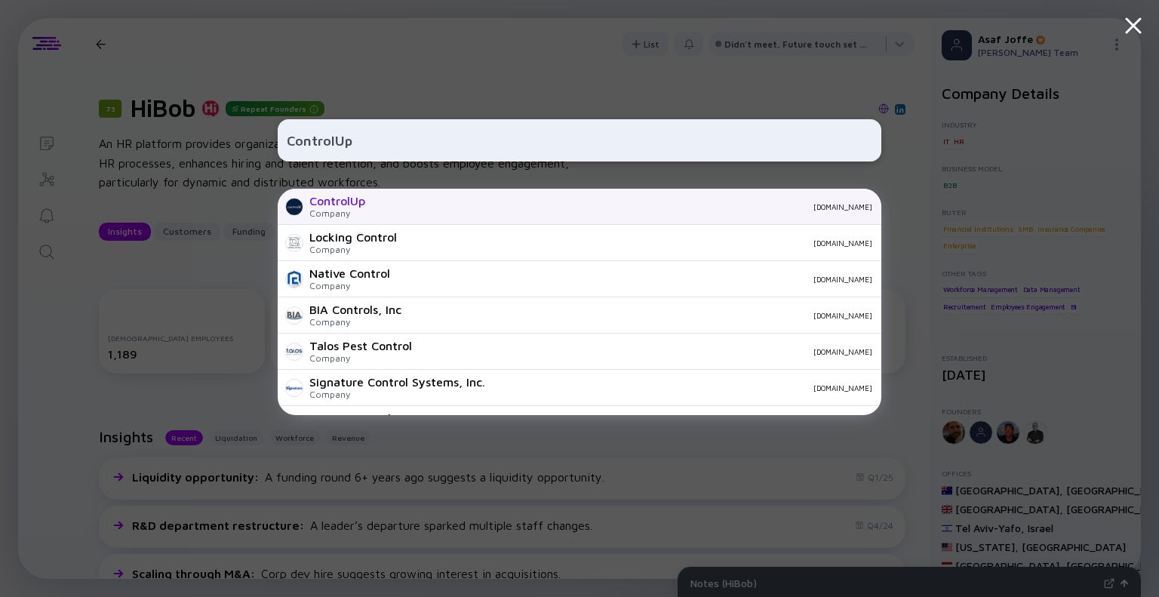
type input "ControlUp"
click at [420, 218] on div "ControlUp Company [DOMAIN_NAME]" at bounding box center [580, 207] width 604 height 36
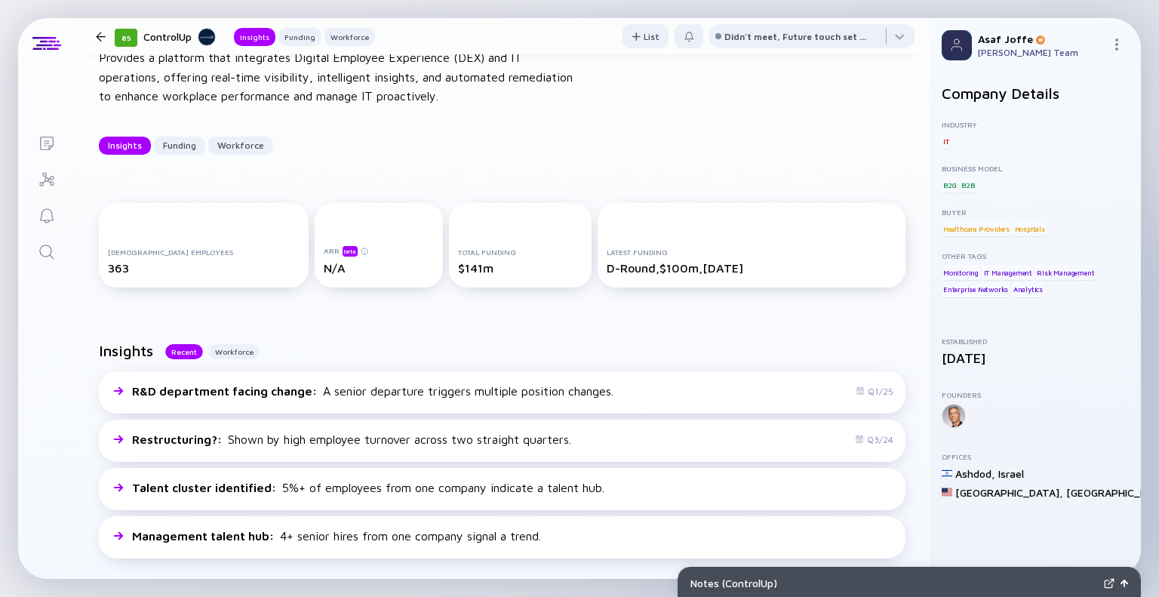
scroll to position [84, 0]
click at [46, 261] on div "Search" at bounding box center [47, 253] width 18 height 20
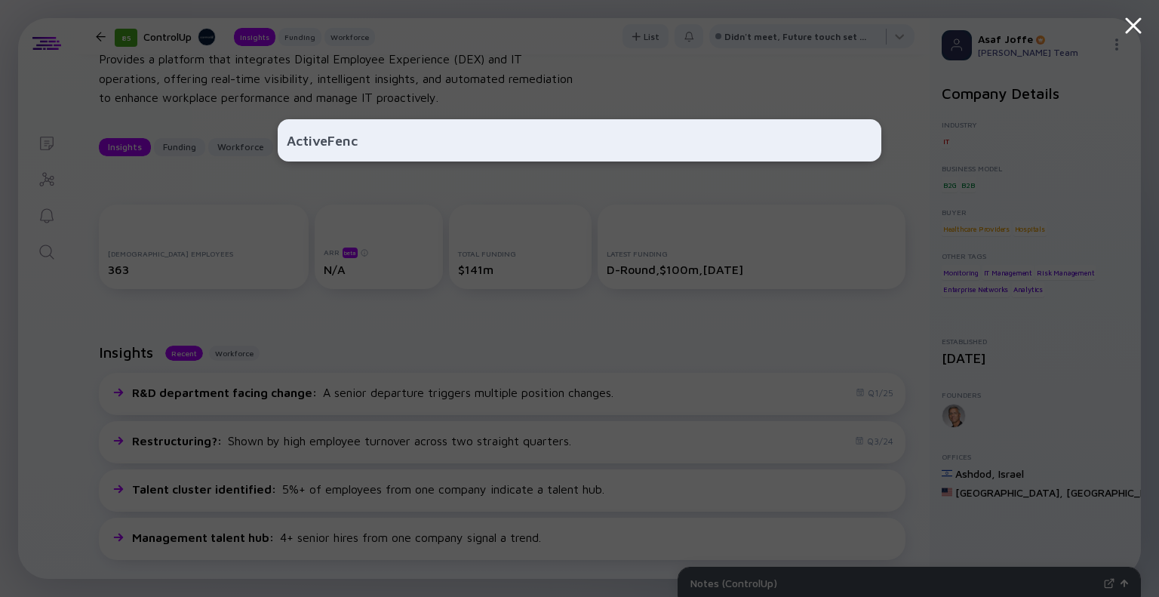
type input "ActiveFence"
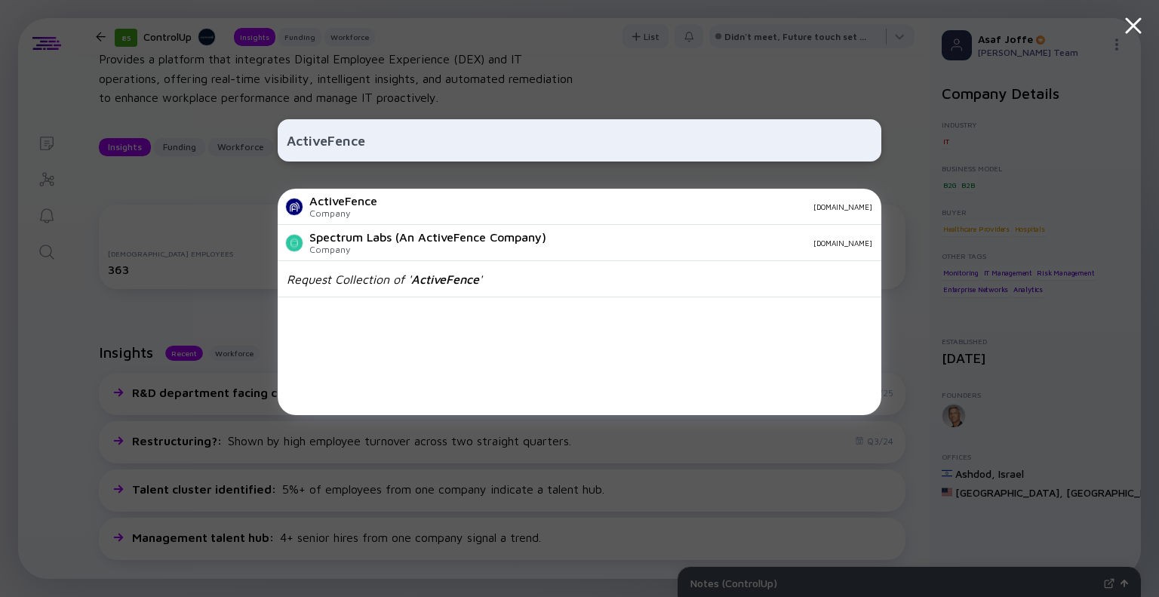
click at [379, 216] on div "ActiveFence Company [DOMAIN_NAME]" at bounding box center [580, 207] width 604 height 36
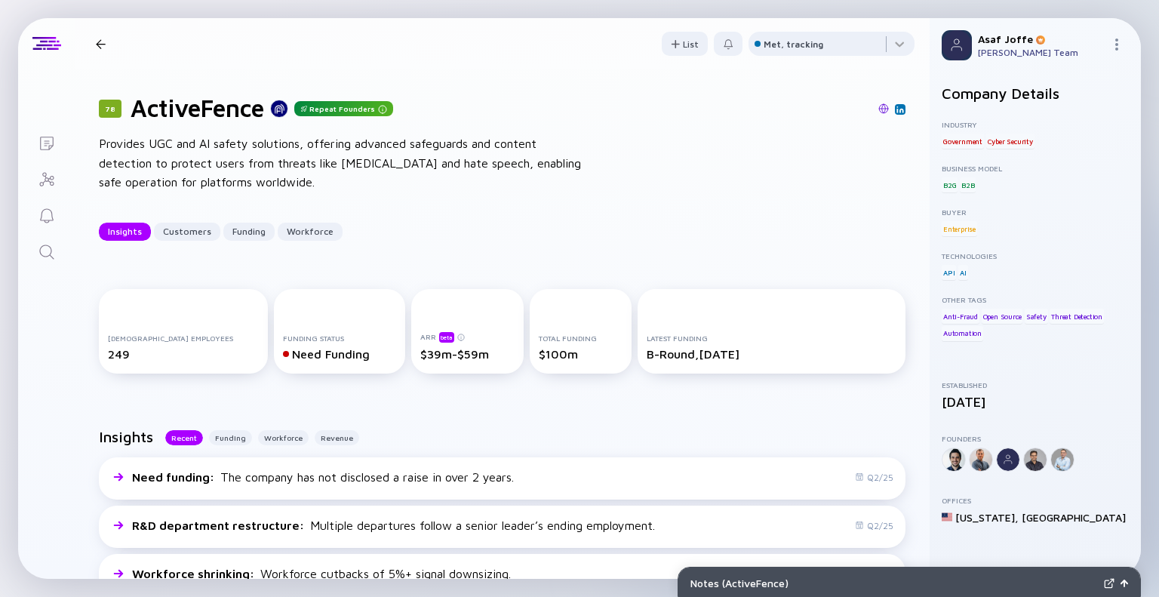
click at [878, 105] on img at bounding box center [883, 108] width 11 height 11
drag, startPoint x: 106, startPoint y: 144, endPoint x: 130, endPoint y: 146, distance: 24.2
click at [130, 146] on div "Provides UGC and AI safety solutions, offering advanced safeguards and content …" at bounding box center [340, 163] width 483 height 58
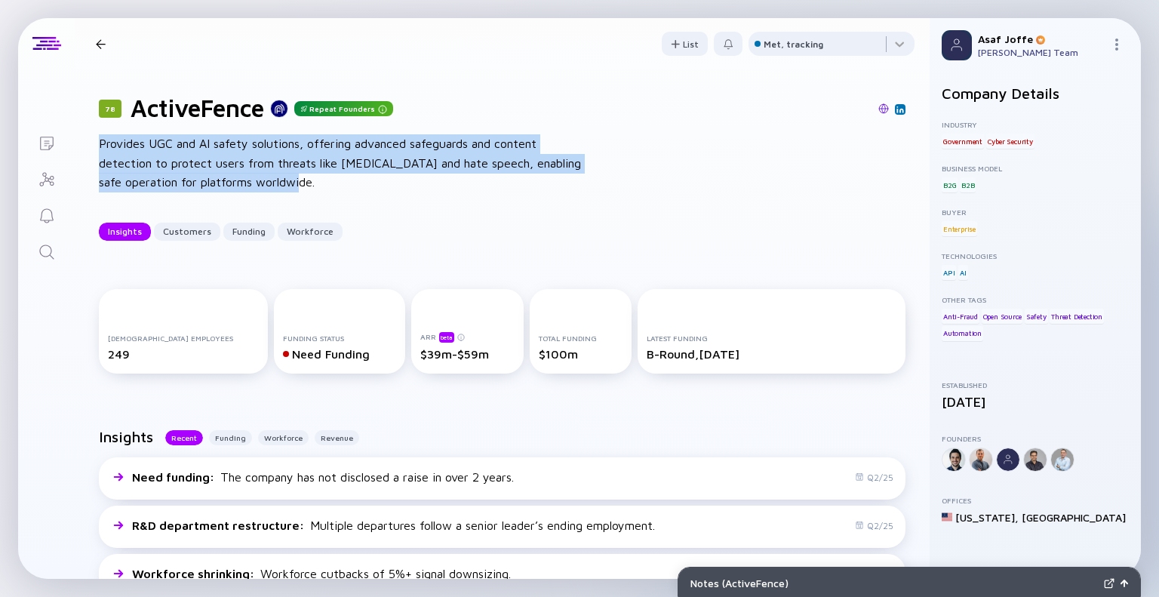
drag, startPoint x: 100, startPoint y: 142, endPoint x: 336, endPoint y: 180, distance: 239.9
click at [336, 180] on div "Provides UGC and AI safety solutions, offering advanced safeguards and content …" at bounding box center [340, 163] width 483 height 58
copy div "Provides UGC and AI safety solutions, offering advanced safeguards and content …"
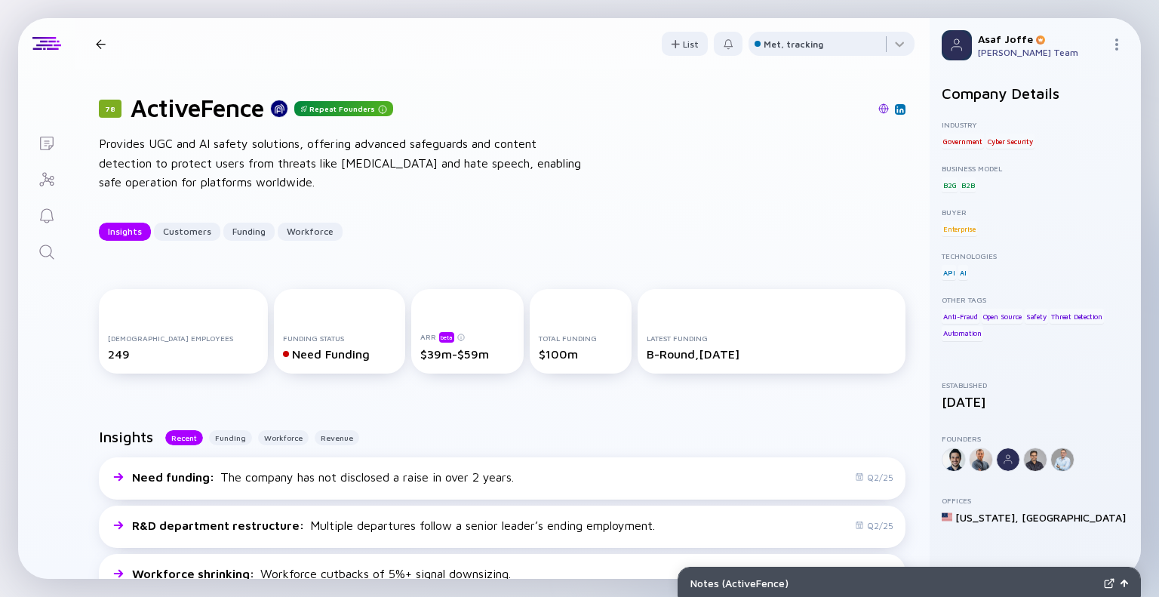
click at [713, 286] on div "Full-time Employees 249 Funding Status Need Funding ARR beta $39m-$59m Total Fu…" at bounding box center [502, 334] width 855 height 139
click at [42, 258] on icon "Search" at bounding box center [47, 252] width 18 height 18
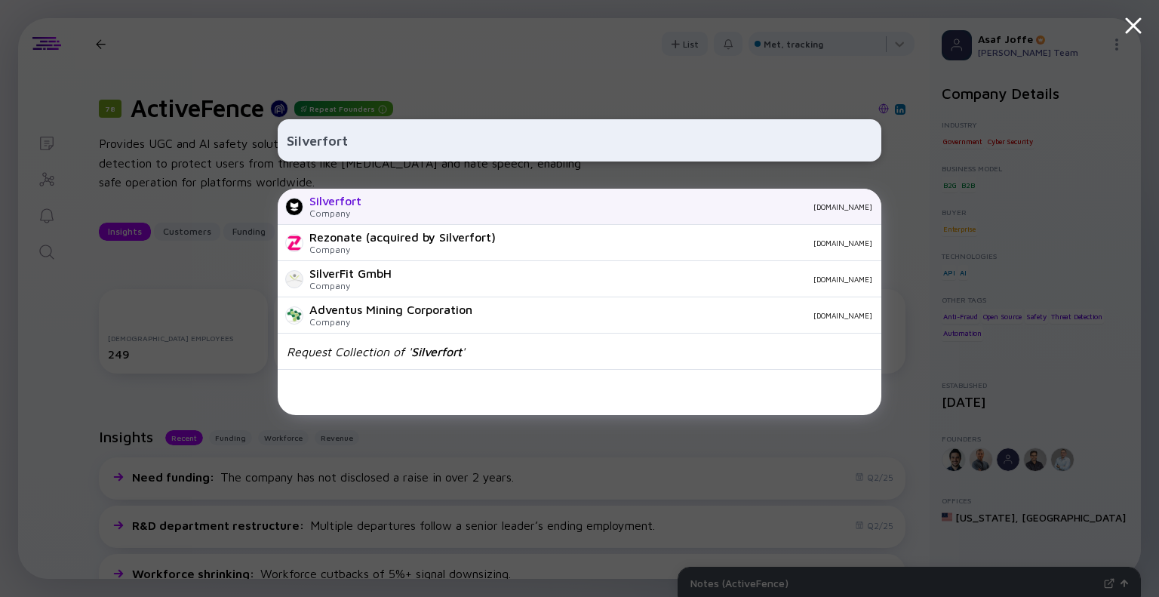
type input "Silverfort"
click at [350, 220] on div "Silverfort Company silverfort.com" at bounding box center [580, 207] width 604 height 36
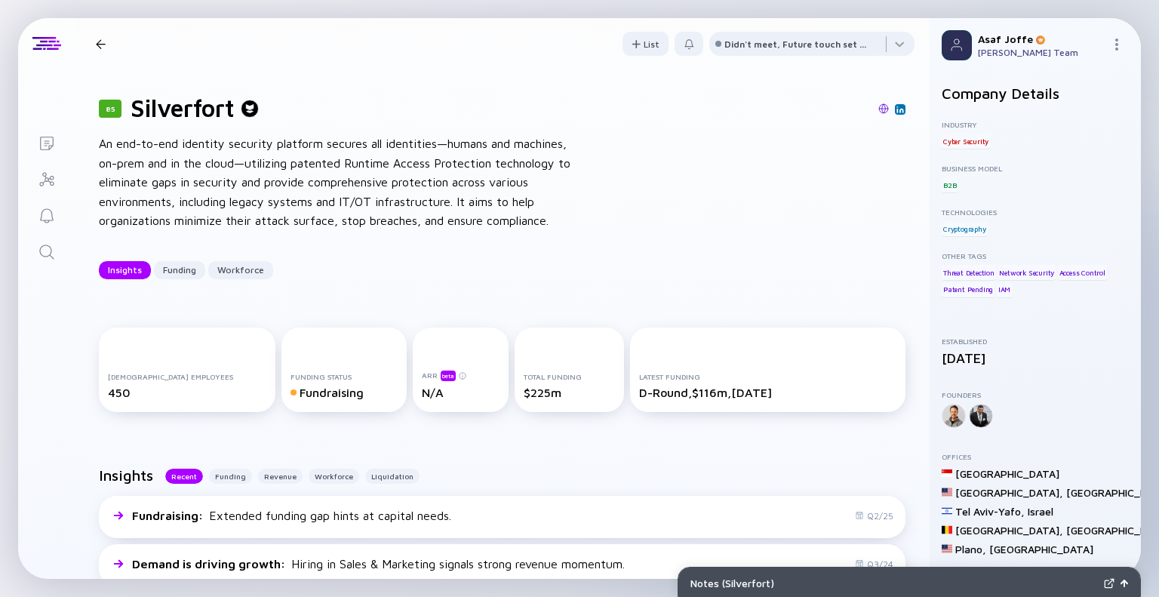
click at [54, 247] on icon "Search" at bounding box center [47, 252] width 18 height 18
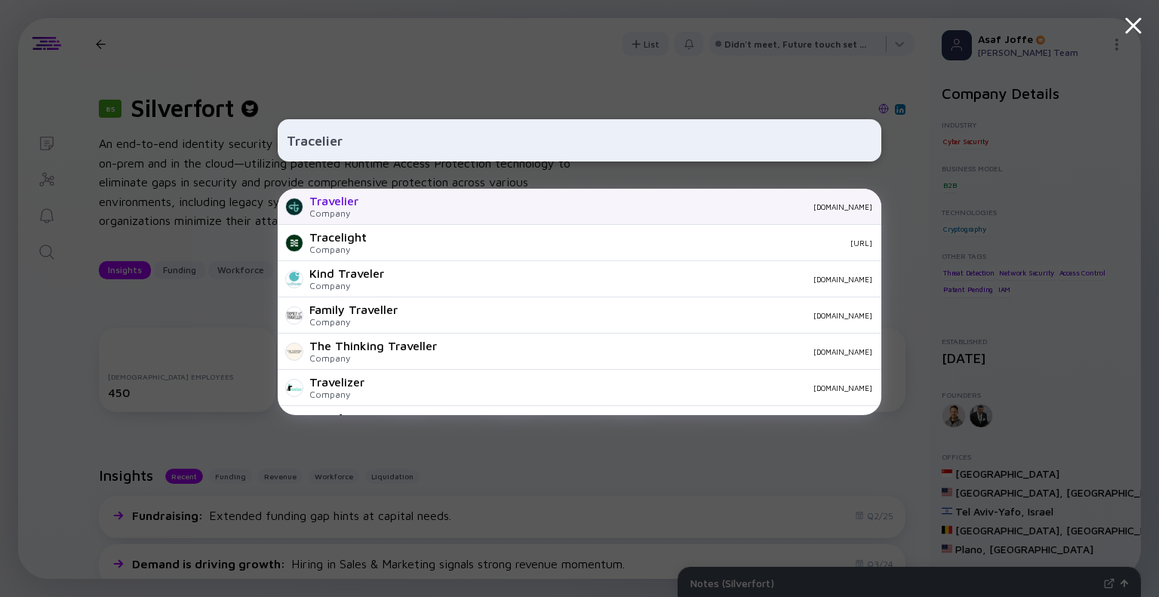
type input "Tracelier"
click at [353, 202] on div "Travelier" at bounding box center [333, 201] width 49 height 14
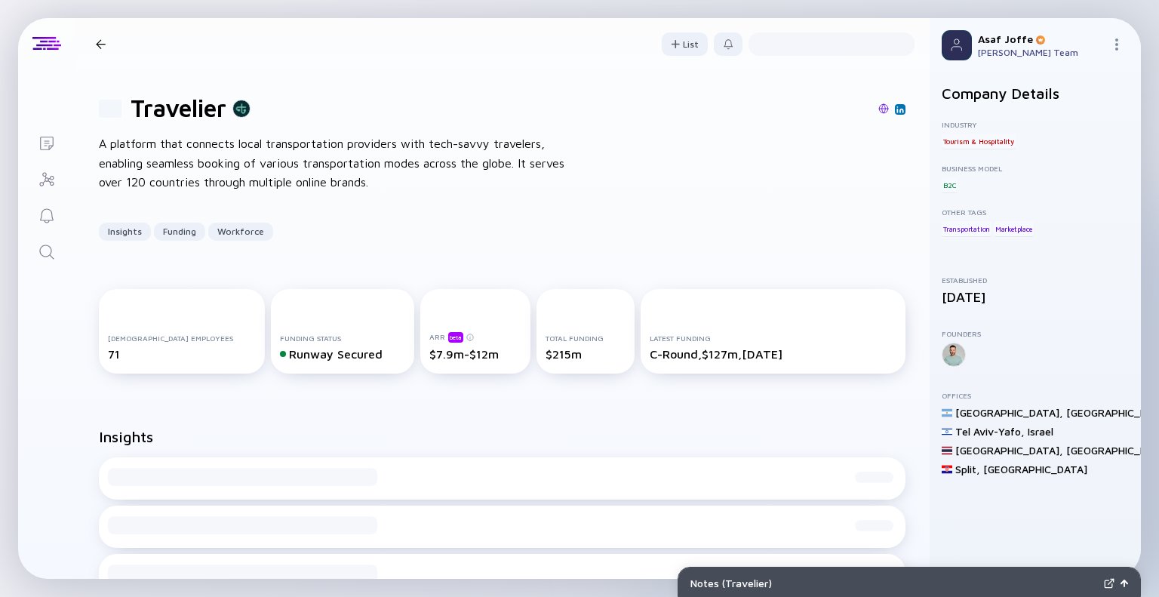
click at [878, 112] on img at bounding box center [883, 108] width 11 height 11
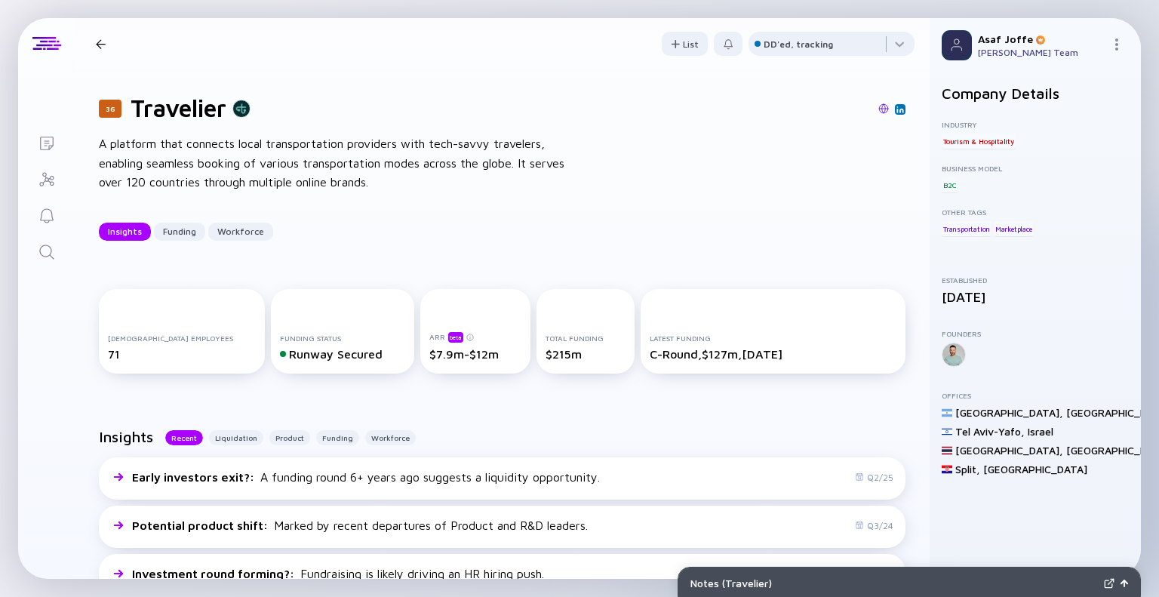
click at [50, 238] on link "Search" at bounding box center [46, 250] width 57 height 36
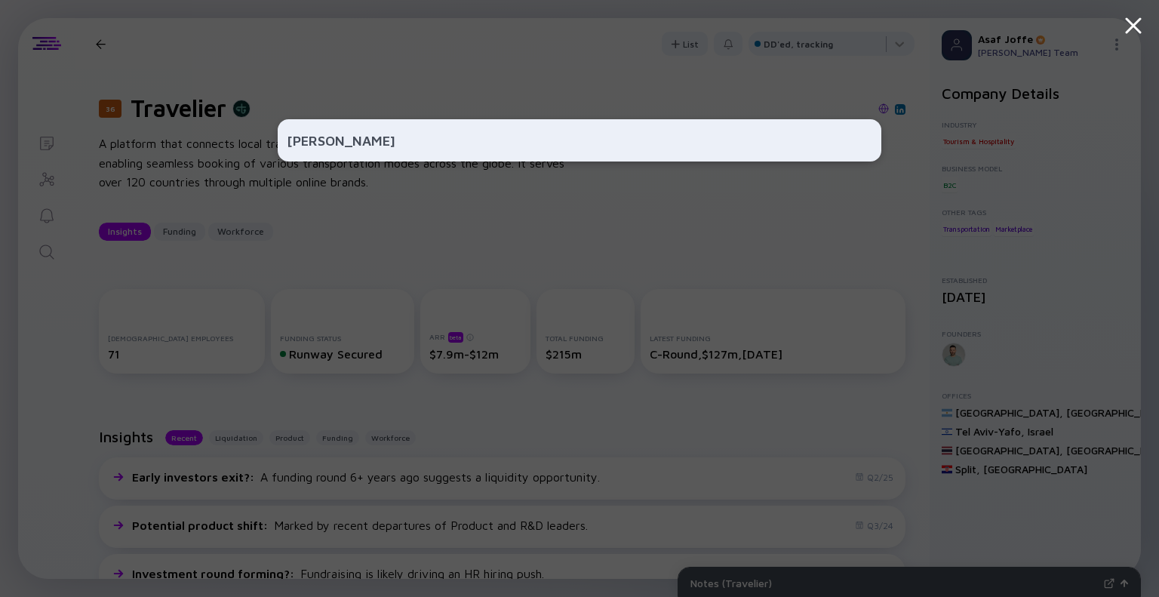
type input "snappy"
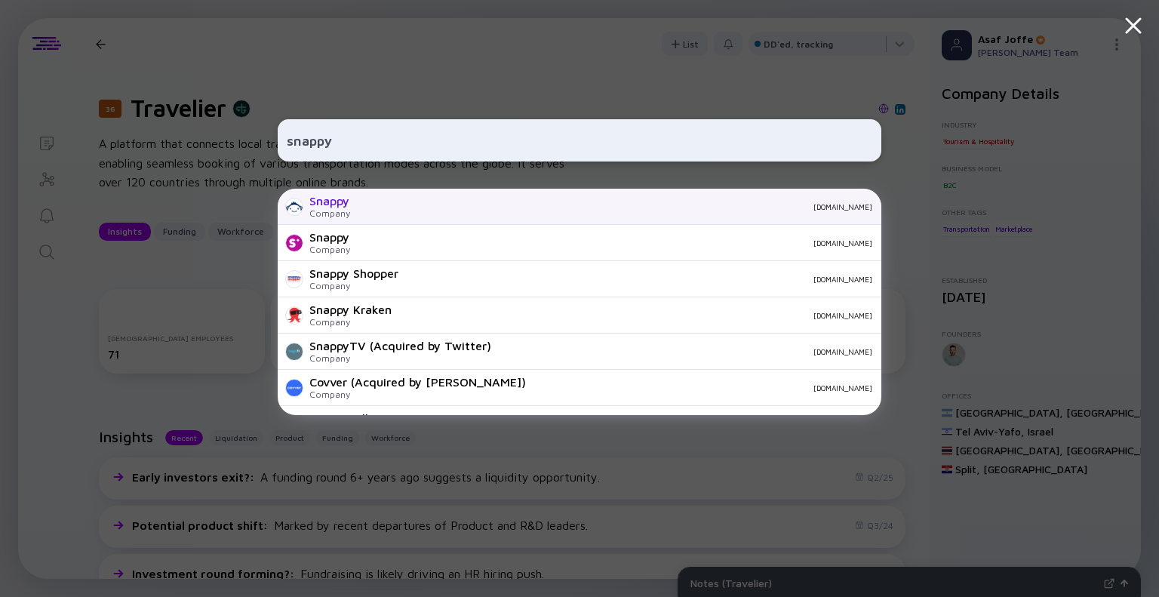
click at [393, 204] on div "snappy.com" at bounding box center [617, 206] width 510 height 9
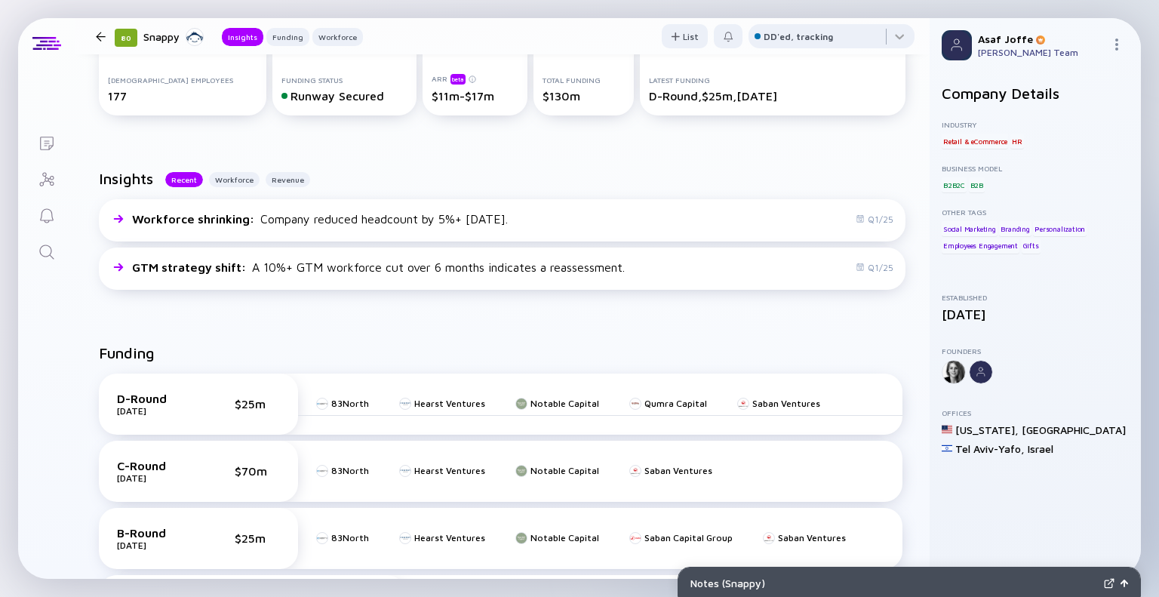
scroll to position [177, 0]
